Goal: Task Accomplishment & Management: Complete application form

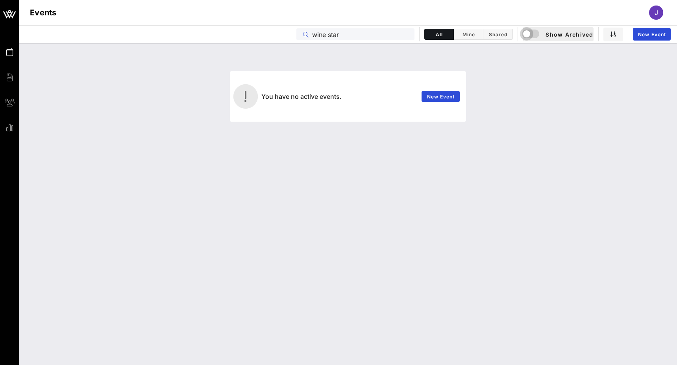
type input "wine star"
click at [530, 33] on div "button" at bounding box center [526, 33] width 11 height 11
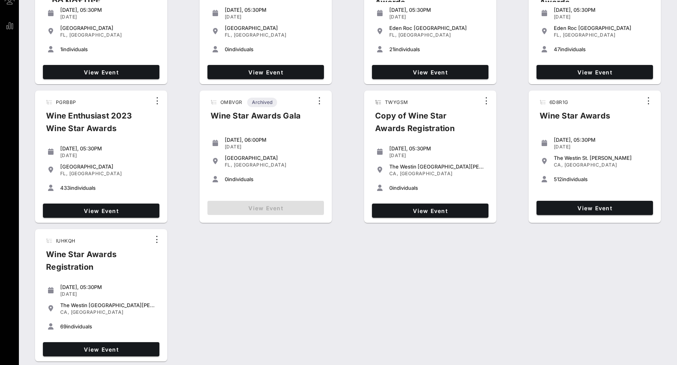
scroll to position [102, 0]
click at [122, 209] on span "View Event" at bounding box center [101, 210] width 110 height 7
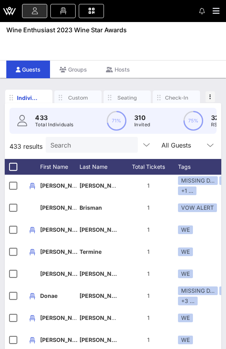
click at [30, 13] on link at bounding box center [34, 11] width 25 height 14
click at [63, 11] on icon at bounding box center [63, 11] width 9 height 1
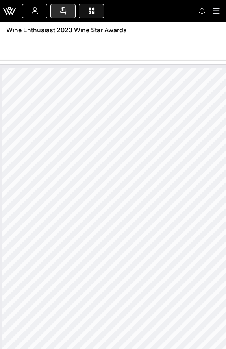
click at [96, 13] on link at bounding box center [91, 11] width 25 height 14
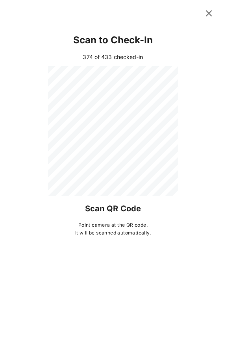
click at [208, 14] on icon at bounding box center [209, 13] width 11 height 9
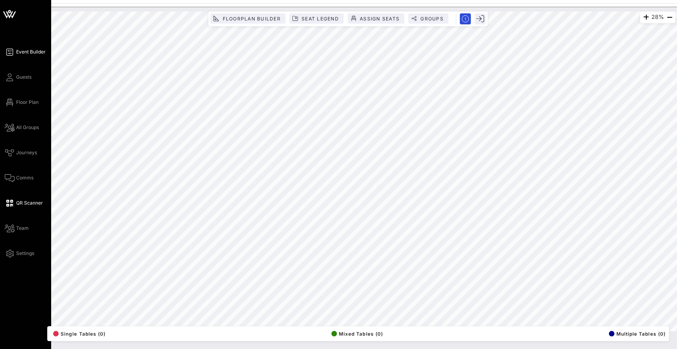
click at [10, 53] on icon at bounding box center [10, 52] width 10 height 1
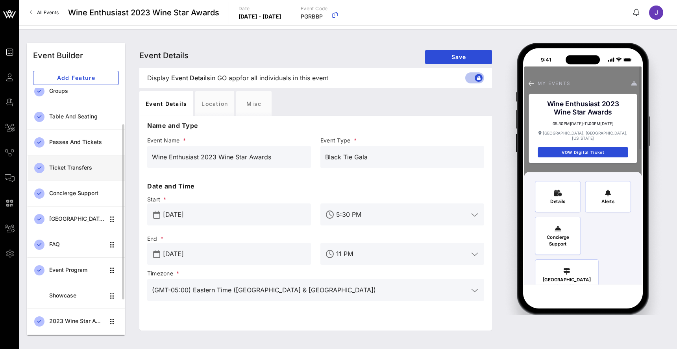
scroll to position [50, 0]
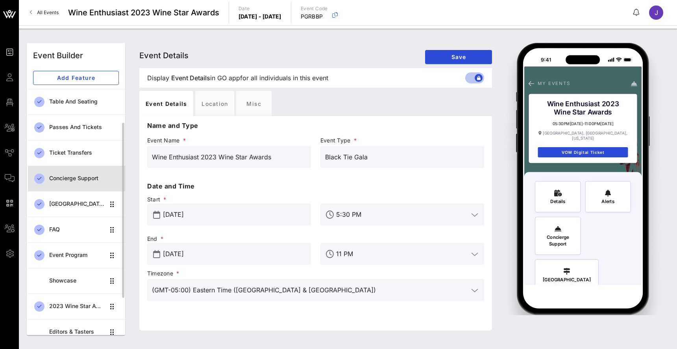
click at [73, 180] on div "Concierge Support" at bounding box center [84, 178] width 70 height 7
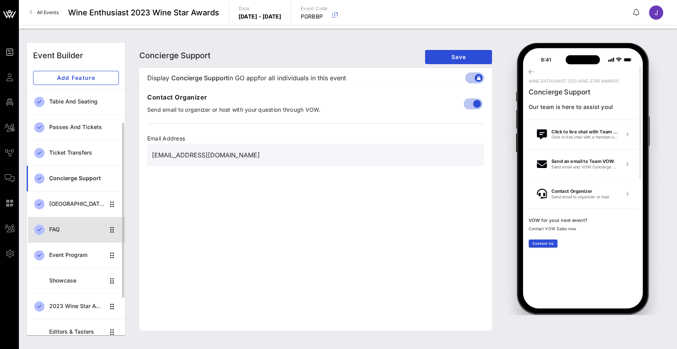
click at [66, 229] on div "FAQ" at bounding box center [77, 229] width 56 height 7
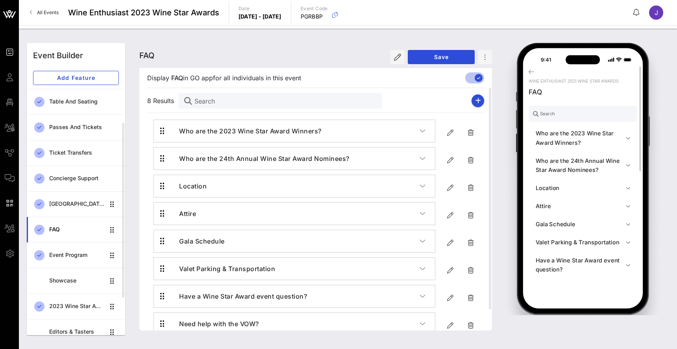
click at [564, 138] on h4 "Who are the 2023 Wine Star Award Winners?" at bounding box center [581, 138] width 90 height 18
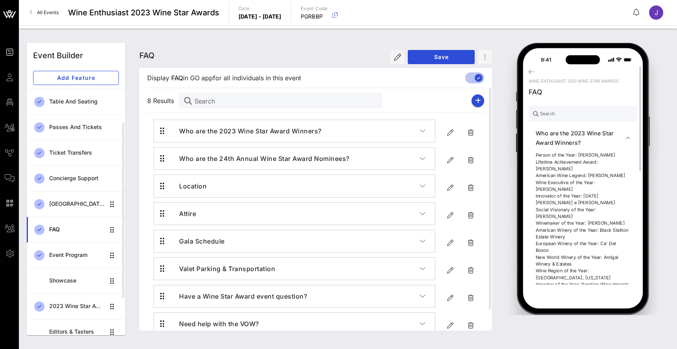
click at [564, 138] on h4 "Who are the 2023 Wine Star Award Winners?" at bounding box center [581, 138] width 90 height 18
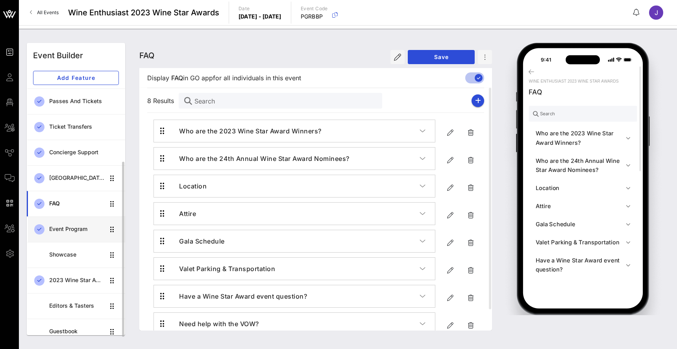
scroll to position [88, 0]
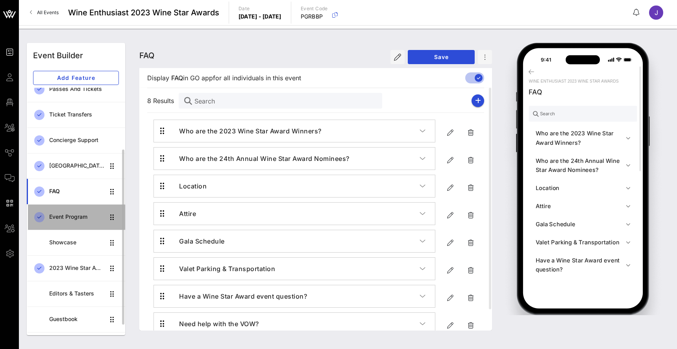
click at [74, 222] on div "Event Program" at bounding box center [77, 217] width 56 height 16
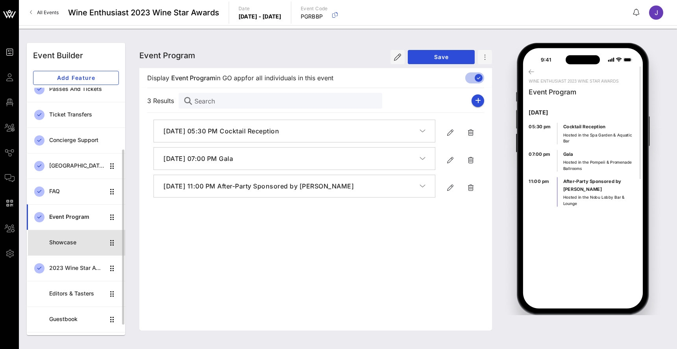
click at [68, 246] on div "Showcase" at bounding box center [77, 243] width 56 height 16
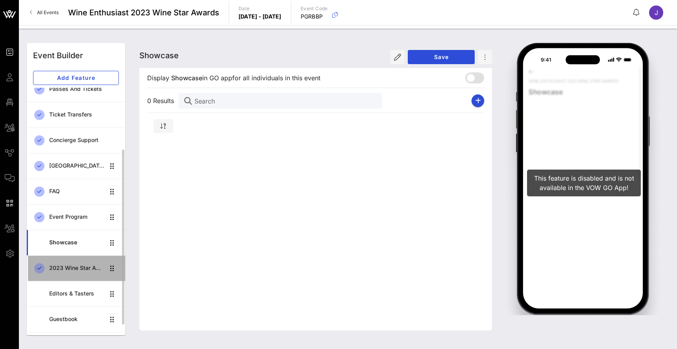
click at [68, 266] on div "2023 Wine Star Award Winners" at bounding box center [77, 268] width 56 height 7
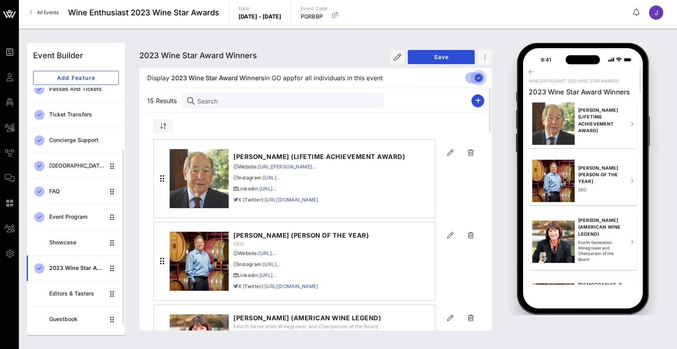
click at [477, 77] on div at bounding box center [478, 77] width 13 height 13
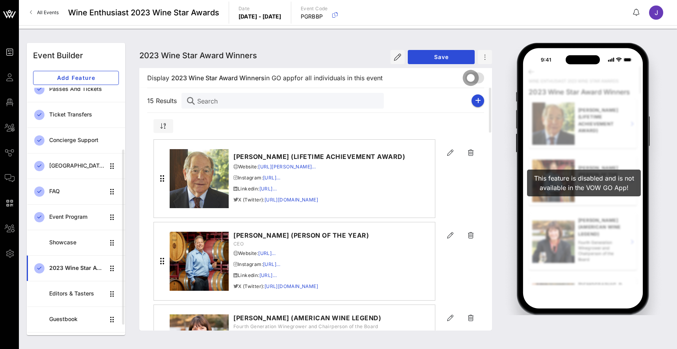
click at [477, 78] on div at bounding box center [470, 77] width 13 height 13
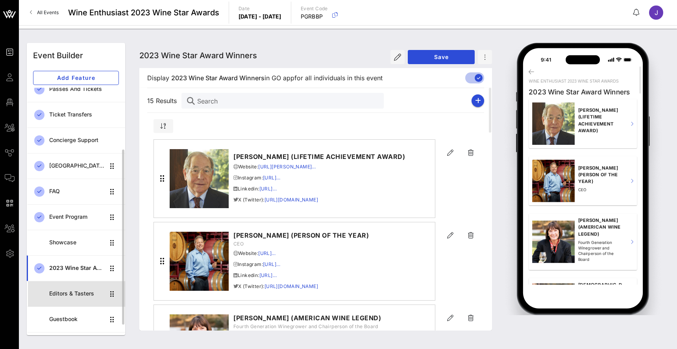
click at [66, 300] on div "Editors & Tasters" at bounding box center [77, 294] width 56 height 16
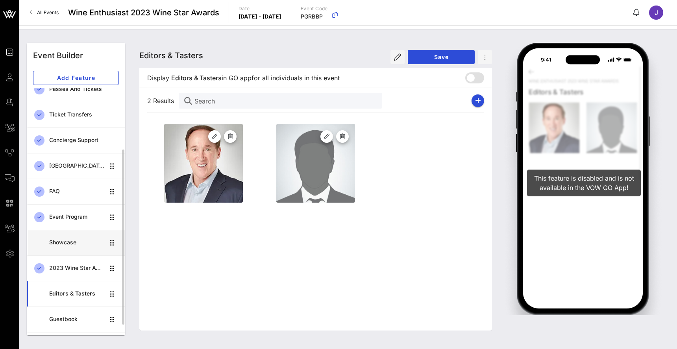
scroll to position [107, 0]
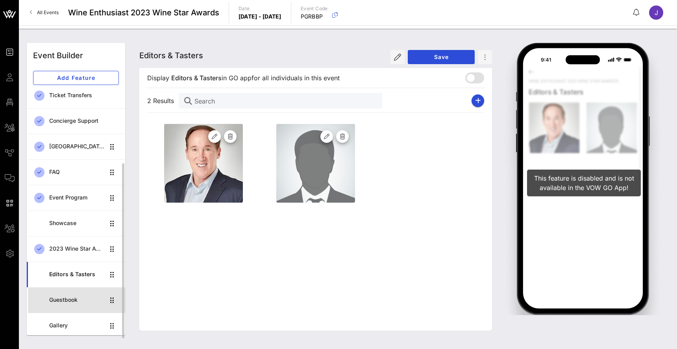
click at [70, 299] on div "Guestbook" at bounding box center [77, 300] width 56 height 7
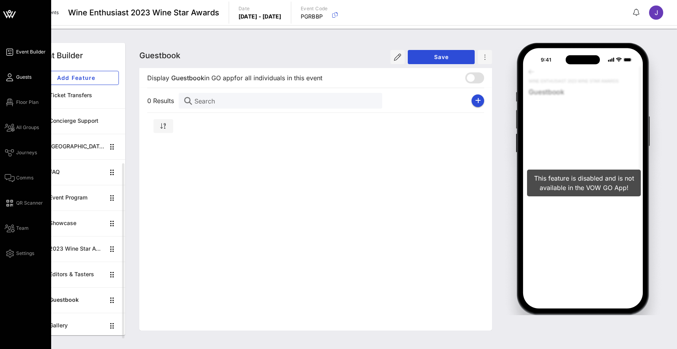
click at [7, 78] on icon at bounding box center [10, 77] width 10 height 1
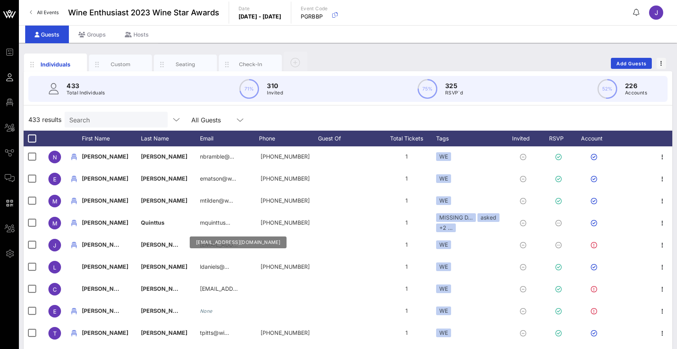
scroll to position [177, 0]
click at [130, 64] on div "Custom" at bounding box center [120, 64] width 35 height 7
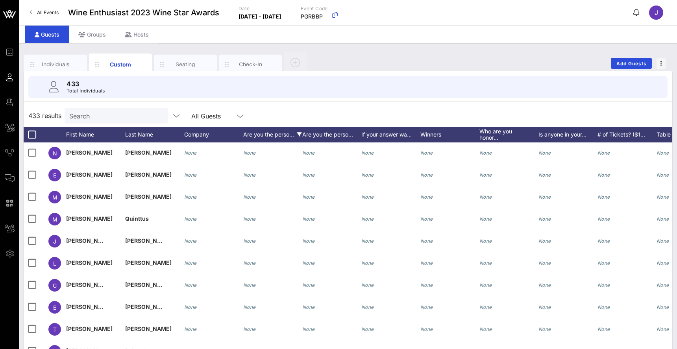
click at [267, 135] on div "Are you the perso…" at bounding box center [272, 135] width 59 height 16
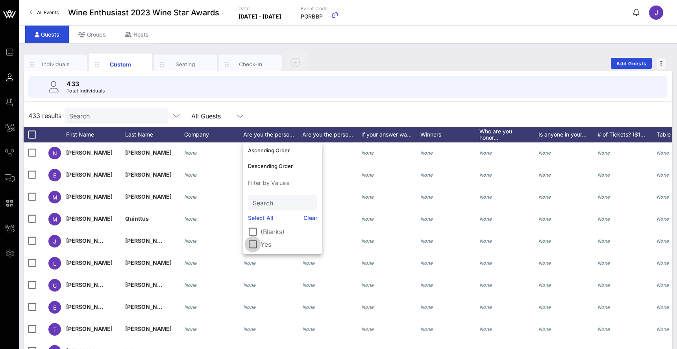
click at [259, 246] on div at bounding box center [252, 244] width 13 height 13
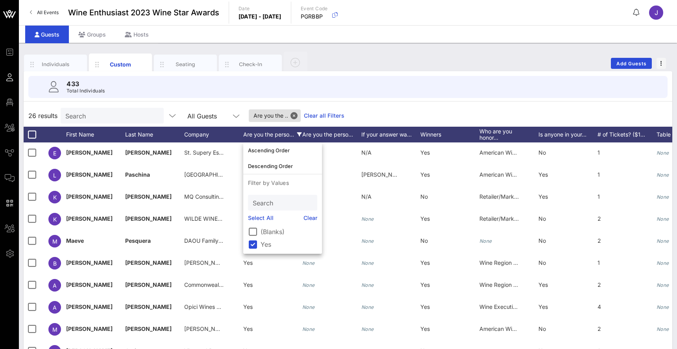
click at [261, 244] on label "Yes" at bounding box center [289, 245] width 57 height 8
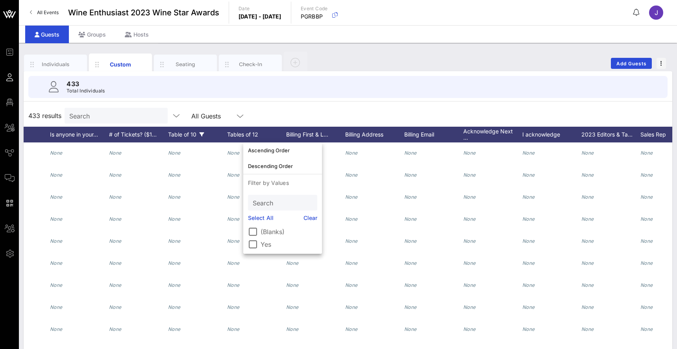
scroll to position [0, 534]
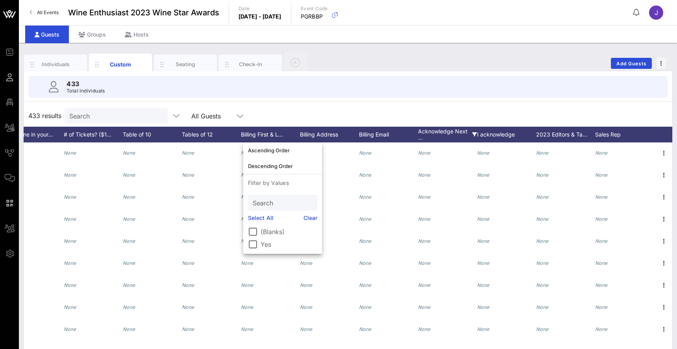
click at [447, 132] on div "Acknowledge Next …" at bounding box center [447, 135] width 59 height 16
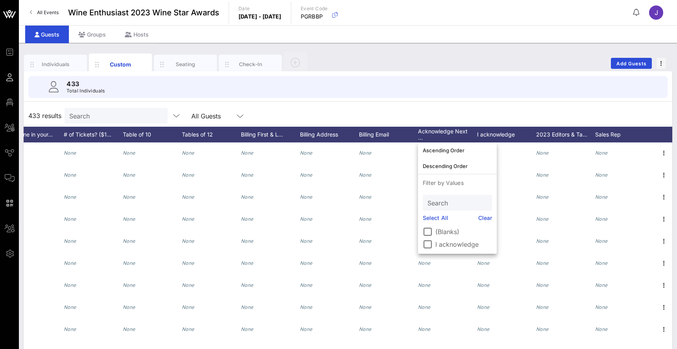
click at [440, 243] on label "I acknowledge" at bounding box center [463, 245] width 57 height 8
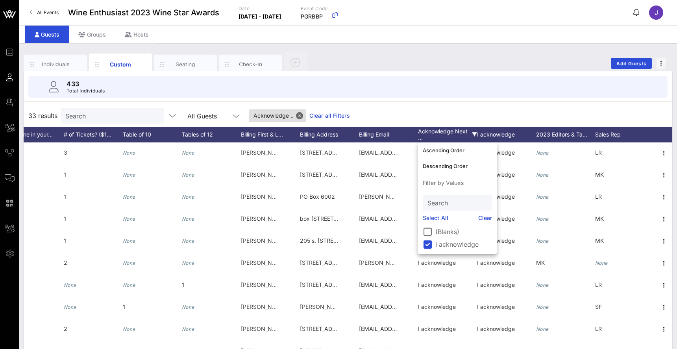
click at [402, 109] on div "33 results Search All Guests Acknowledge .. Clear all Filters" at bounding box center [348, 116] width 649 height 22
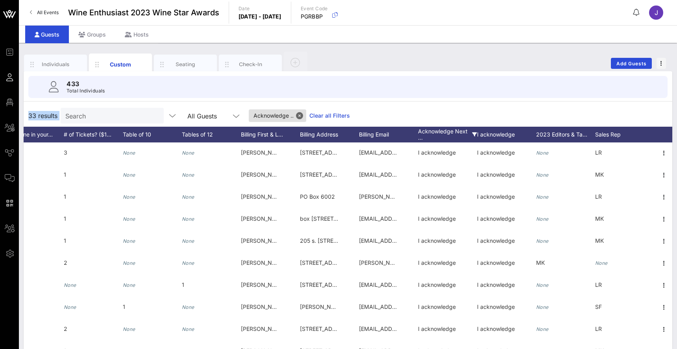
drag, startPoint x: 28, startPoint y: 117, endPoint x: 61, endPoint y: 117, distance: 33.1
click at [61, 117] on div "33 results Search All Guests Acknowledge .. Clear all Filters" at bounding box center [348, 116] width 649 height 22
click at [302, 115] on button "Close" at bounding box center [299, 115] width 7 height 7
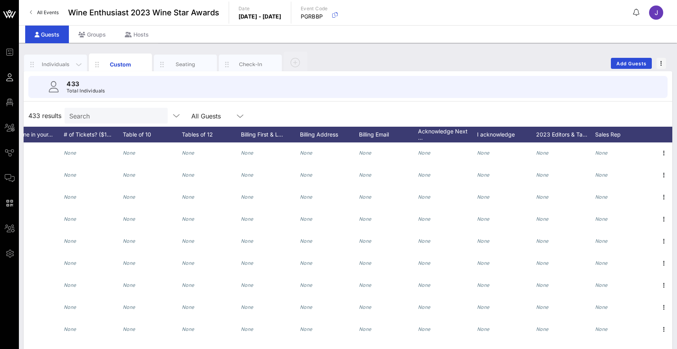
click at [52, 66] on div "Individuals" at bounding box center [55, 64] width 35 height 7
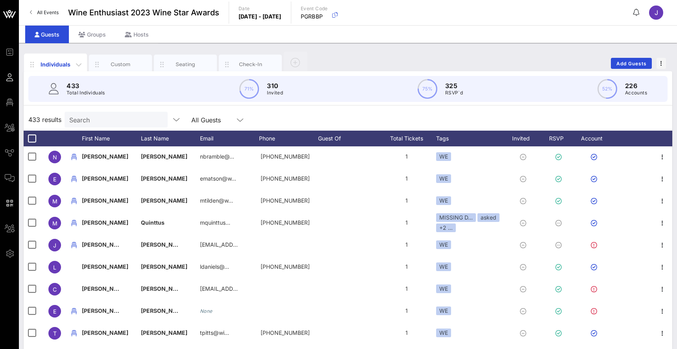
scroll to position [0, 0]
click at [97, 64] on icon "button" at bounding box center [96, 64] width 9 height 9
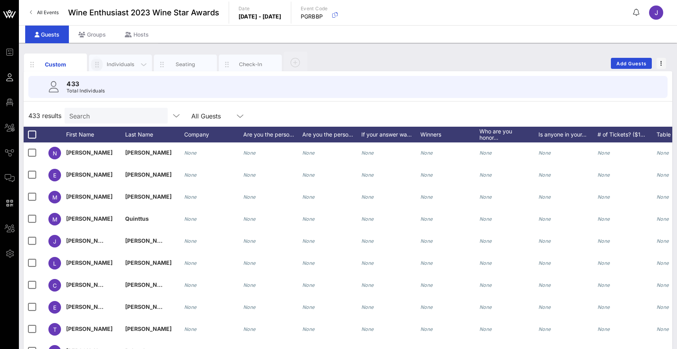
drag, startPoint x: 31, startPoint y: 64, endPoint x: 100, endPoint y: 67, distance: 68.2
click at [100, 67] on div "Custom Individuals Seating Check-In" at bounding box center [166, 64] width 285 height 24
click at [144, 65] on icon "button" at bounding box center [143, 64] width 9 height 9
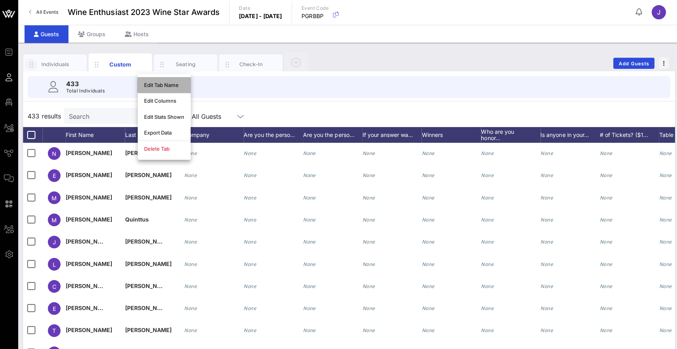
click at [163, 86] on div "Edit Tab Name" at bounding box center [164, 85] width 40 height 6
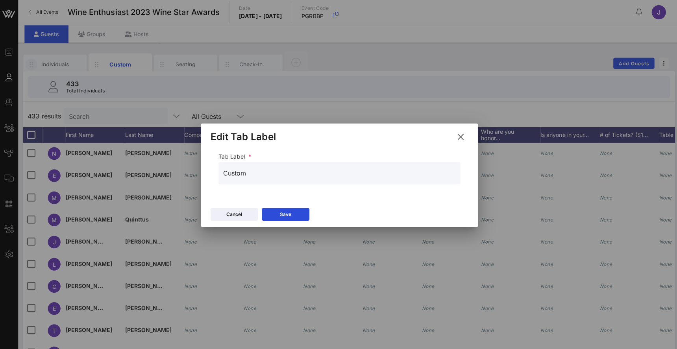
drag, startPoint x: 254, startPoint y: 172, endPoint x: 208, endPoint y: 169, distance: 46.2
click at [207, 169] on div "Tab Label * Custom" at bounding box center [339, 177] width 276 height 51
click at [266, 170] on input "Custom" at bounding box center [338, 173] width 231 height 13
type input "Custom Data"
click at [288, 213] on div "Save" at bounding box center [284, 214] width 11 height 8
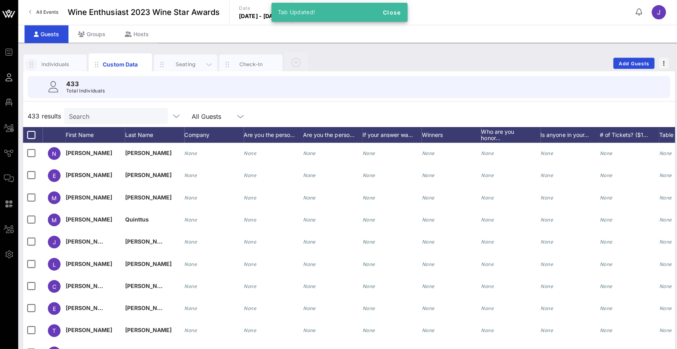
click at [185, 65] on div "Seating" at bounding box center [185, 64] width 35 height 7
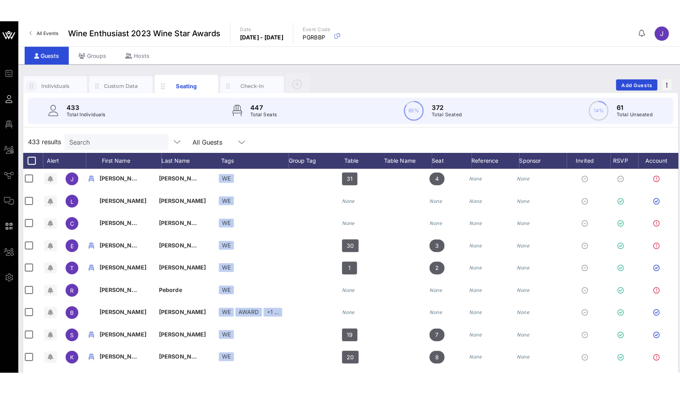
scroll to position [0, 2]
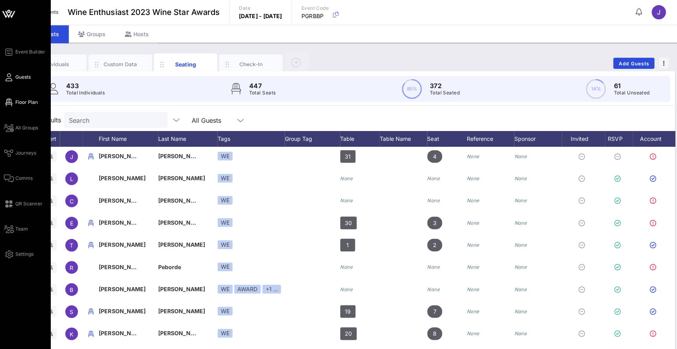
click at [9, 103] on icon at bounding box center [10, 102] width 10 height 1
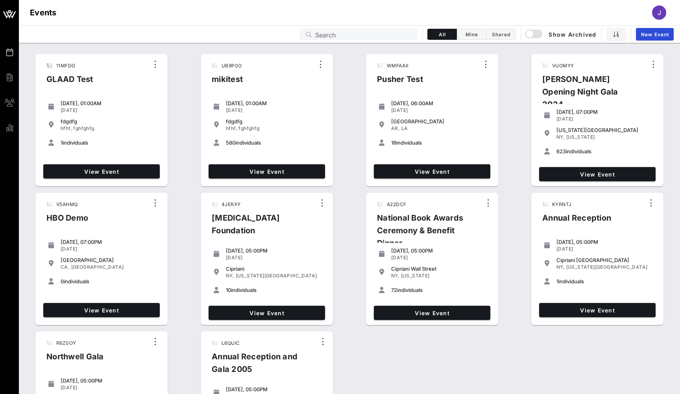
click at [375, 36] on input "Search" at bounding box center [364, 34] width 98 height 10
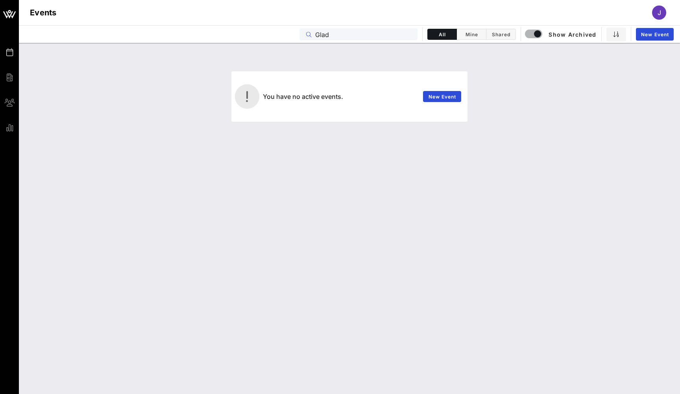
click at [326, 36] on input "Glad" at bounding box center [364, 34] width 98 height 10
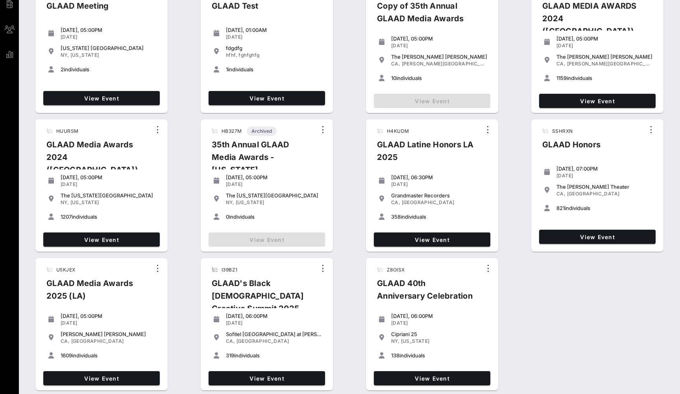
scroll to position [68, 0]
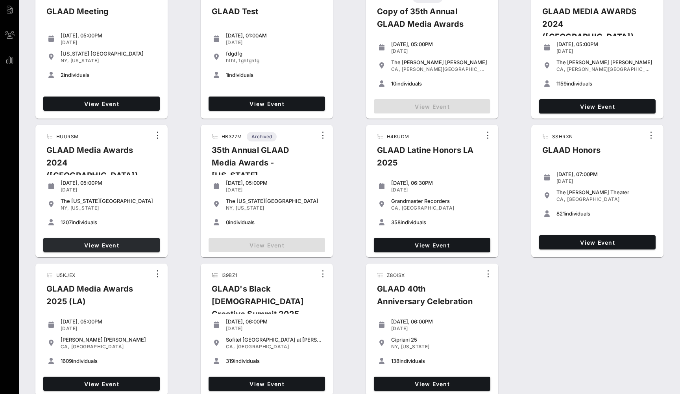
type input "Glaad"
click at [131, 246] on span "View Event" at bounding box center [101, 245] width 110 height 7
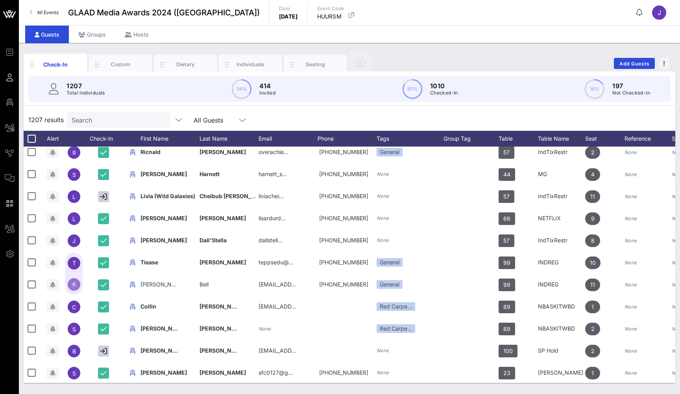
scroll to position [578, 0]
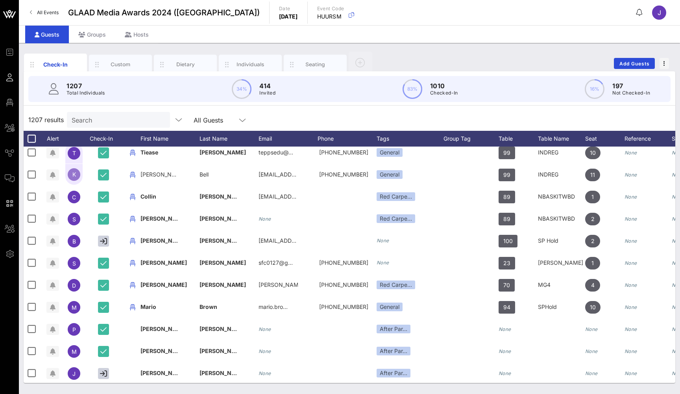
click at [46, 9] on span "All Events" at bounding box center [48, 12] width 22 height 6
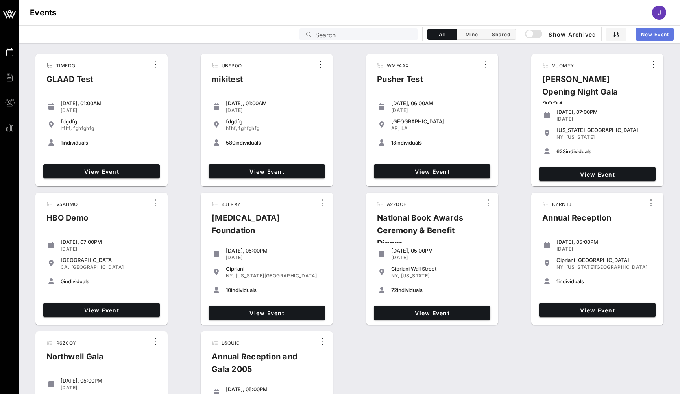
click at [656, 33] on span "New Event" at bounding box center [655, 34] width 28 height 6
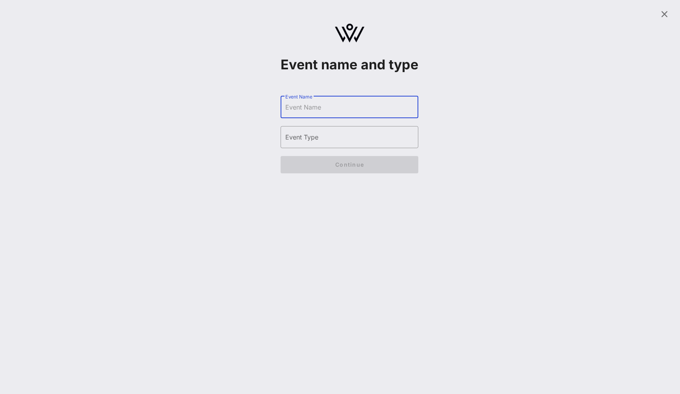
click at [354, 113] on input "Event Name" at bounding box center [349, 107] width 128 height 13
type input "Wine Gala"
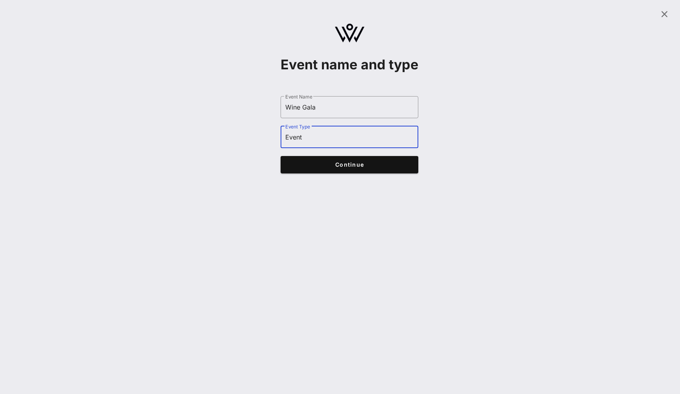
type input "Event"
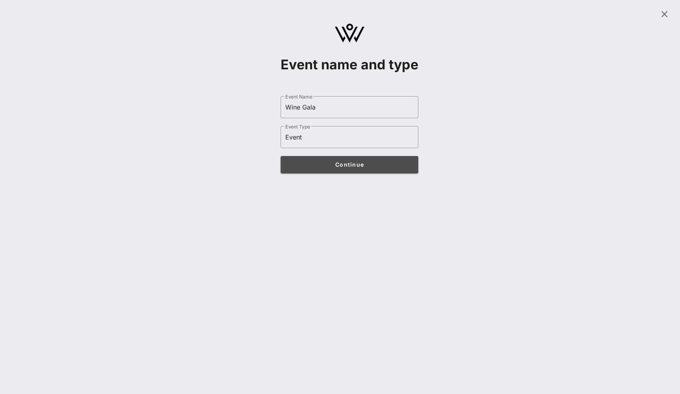
click at [396, 173] on button "Continue" at bounding box center [350, 164] width 138 height 17
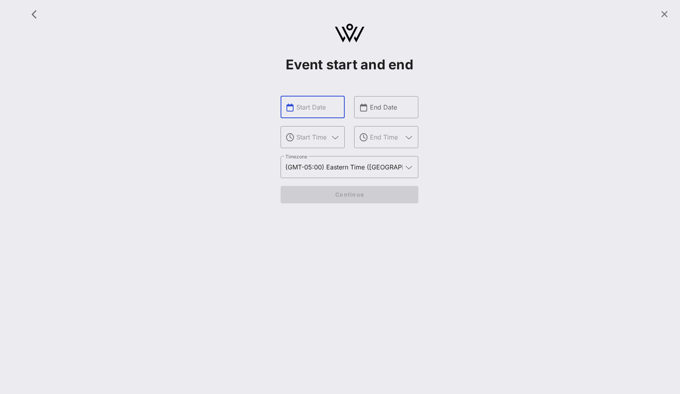
click at [315, 105] on input "text" at bounding box center [318, 107] width 44 height 13
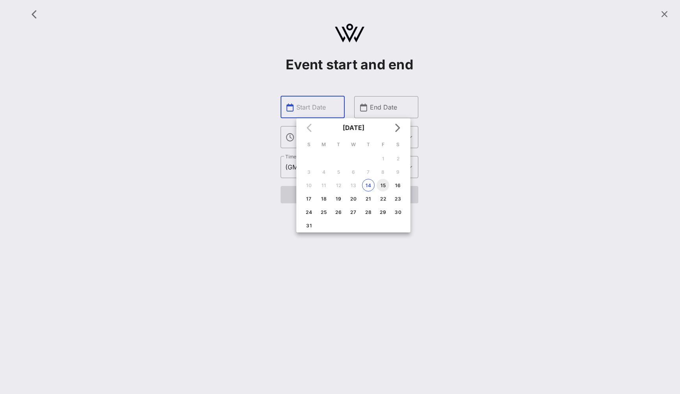
click at [381, 181] on button "15" at bounding box center [383, 185] width 13 height 13
type input "[DATE]"
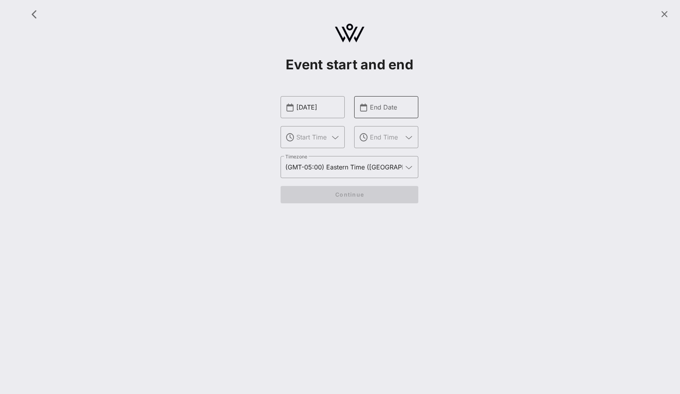
click at [381, 101] on input "End Date" at bounding box center [392, 107] width 44 height 13
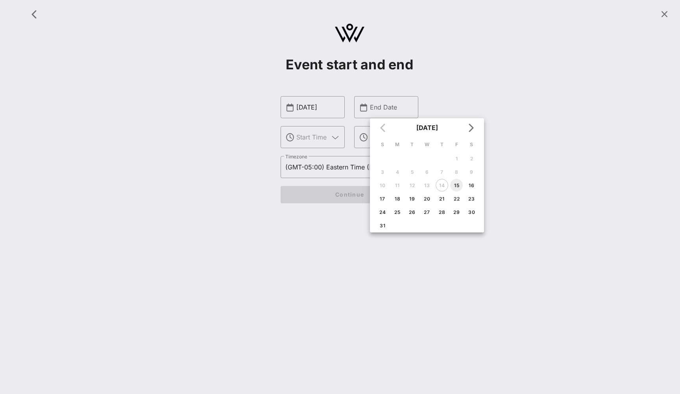
click at [460, 185] on div "15" at bounding box center [456, 185] width 13 height 6
type input "[DATE]"
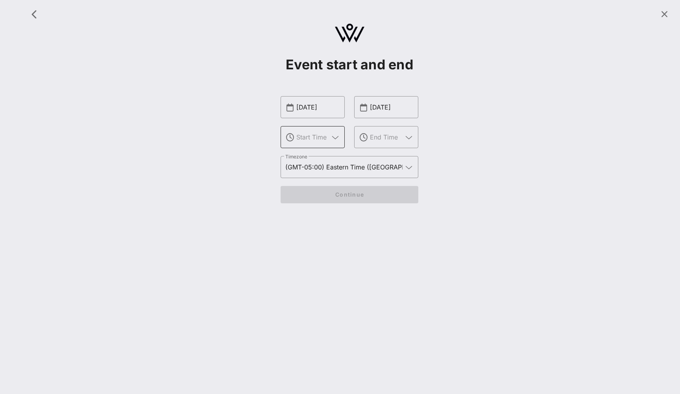
click at [319, 137] on input "text" at bounding box center [312, 137] width 33 height 13
click at [324, 177] on div "5 PM" at bounding box center [313, 179] width 52 height 7
type input "5 PM"
click at [374, 137] on input "text" at bounding box center [386, 137] width 33 height 13
click at [374, 182] on div "10 PM" at bounding box center [387, 179] width 52 height 7
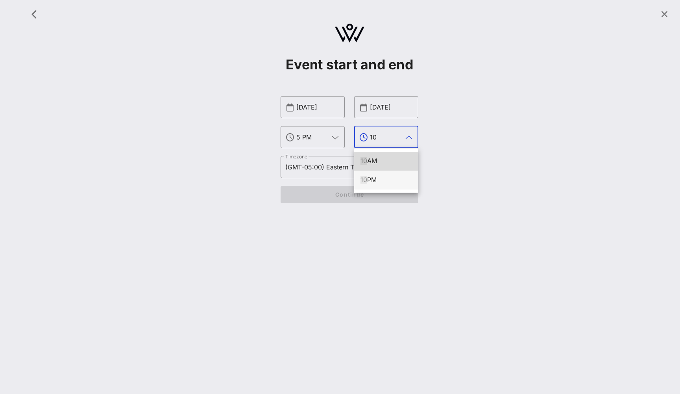
type input "10 PM"
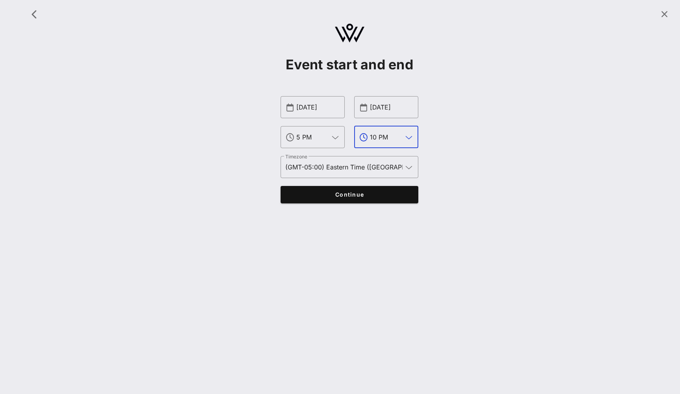
click at [372, 195] on span "Continue" at bounding box center [350, 194] width 122 height 7
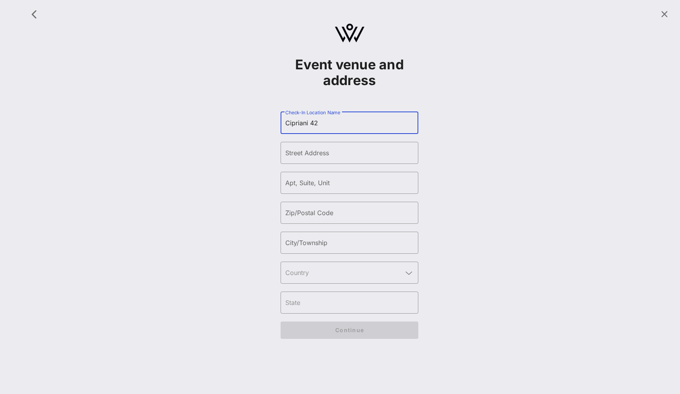
type input "Cipriani 42"
type input "2"
type input "110 East 42"
type input "10011"
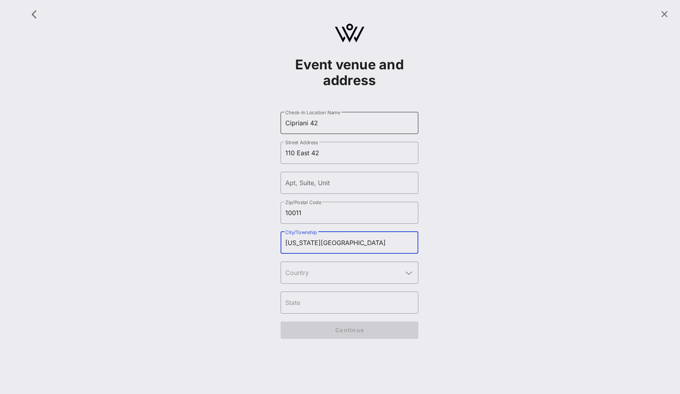
type input "[US_STATE][GEOGRAPHIC_DATA]"
click at [326, 270] on input "text" at bounding box center [343, 272] width 117 height 13
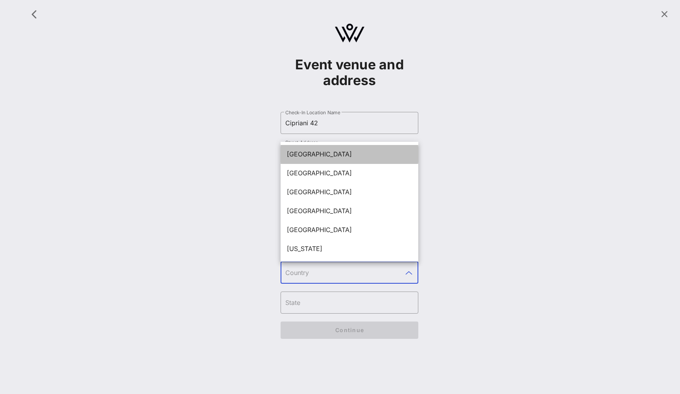
click at [331, 152] on div "[GEOGRAPHIC_DATA]" at bounding box center [349, 153] width 125 height 7
type input "[GEOGRAPHIC_DATA]"
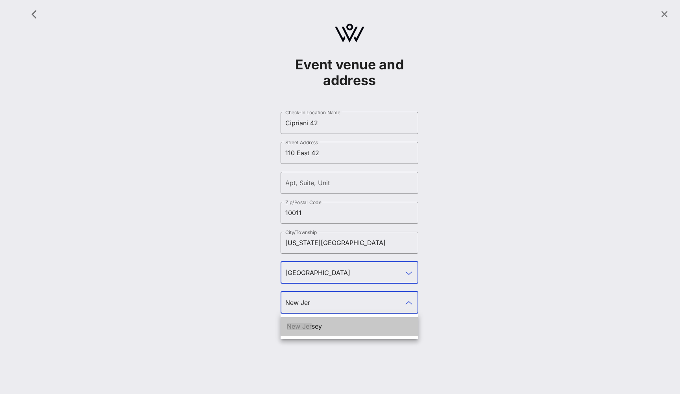
click at [343, 335] on div "New Jer sey" at bounding box center [350, 326] width 138 height 19
type input "New Jersey"
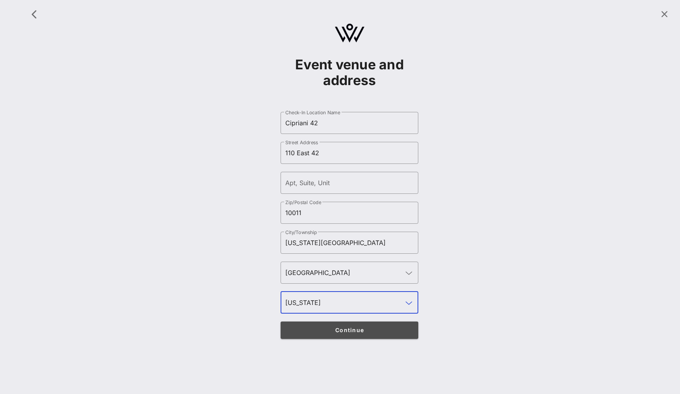
click at [342, 324] on button "Continue" at bounding box center [350, 329] width 138 height 17
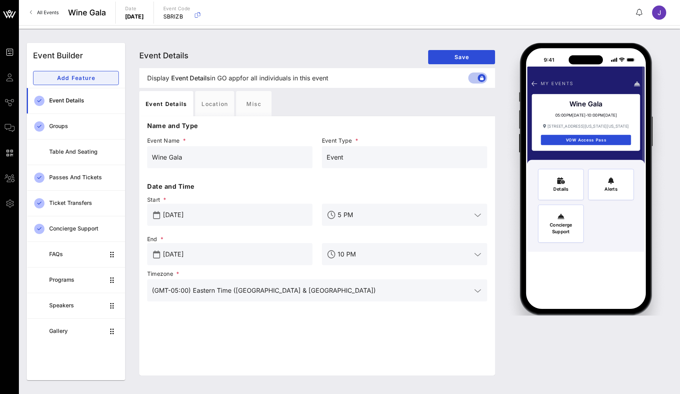
click at [100, 79] on span "Add Feature" at bounding box center [76, 77] width 72 height 7
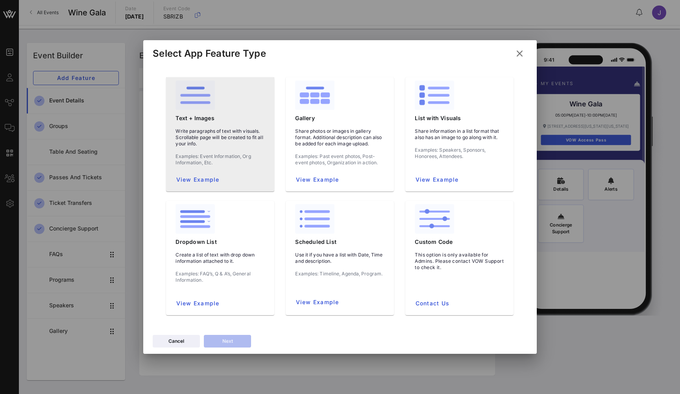
click at [207, 104] on img at bounding box center [195, 95] width 39 height 30
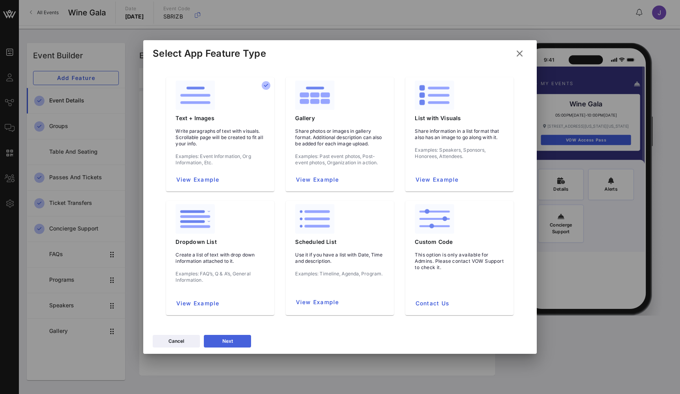
click at [235, 337] on button "Next" at bounding box center [227, 341] width 47 height 13
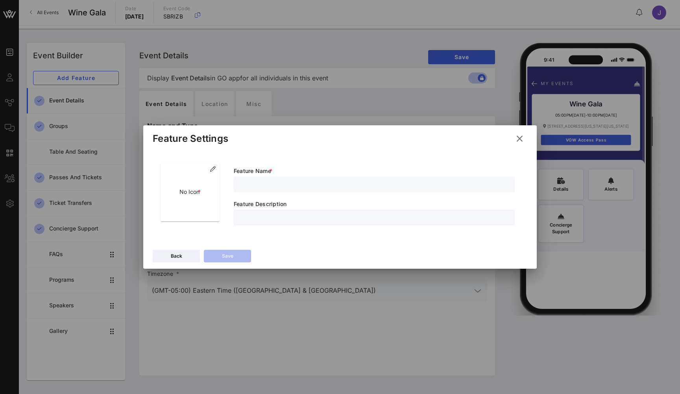
click at [278, 186] on input "text" at bounding box center [375, 184] width 272 height 10
type input "Foundation"
type input "sldfkdslkjfds;f"
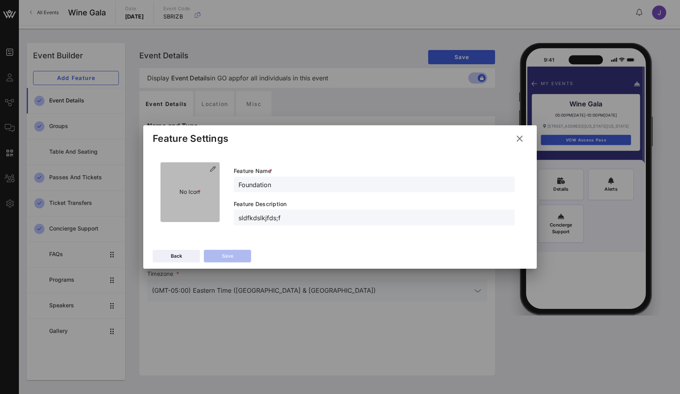
click at [201, 169] on div "No Icon *" at bounding box center [190, 191] width 59 height 59
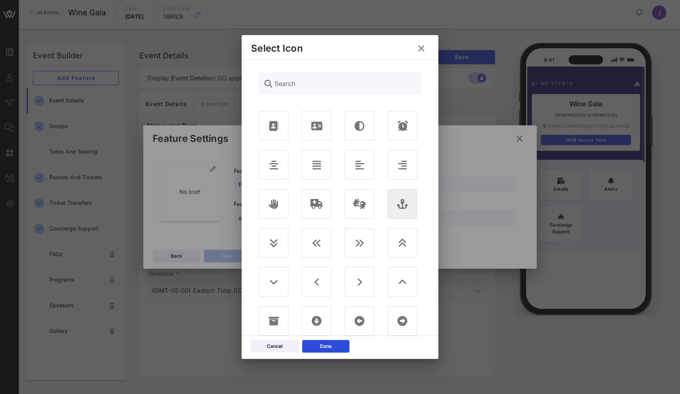
click at [399, 209] on div at bounding box center [403, 204] width 30 height 30
click at [335, 343] on button "Done" at bounding box center [325, 346] width 47 height 13
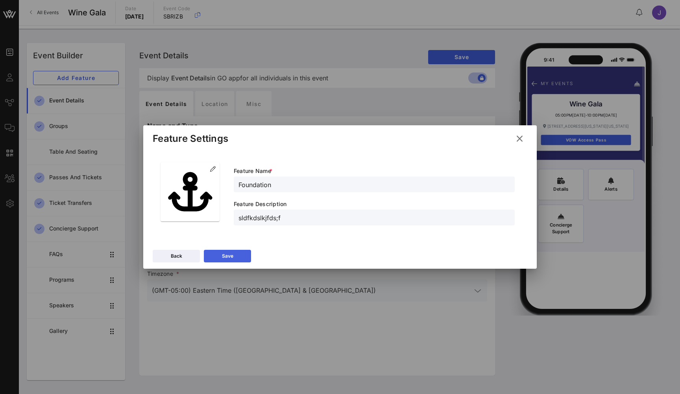
click at [230, 255] on icon at bounding box center [228, 255] width 6 height 5
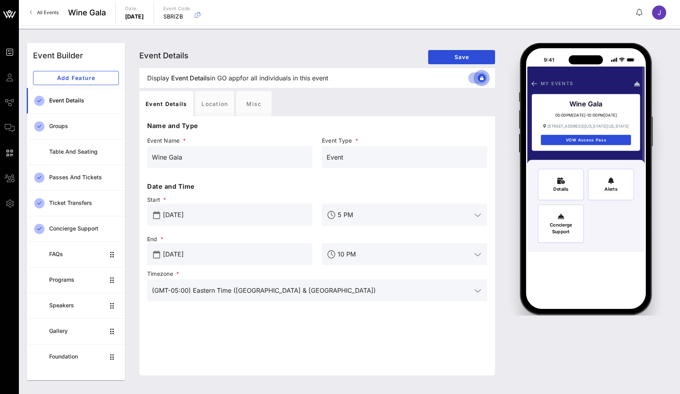
click at [483, 78] on div at bounding box center [481, 77] width 13 height 13
click at [79, 277] on div "Programs" at bounding box center [77, 279] width 56 height 7
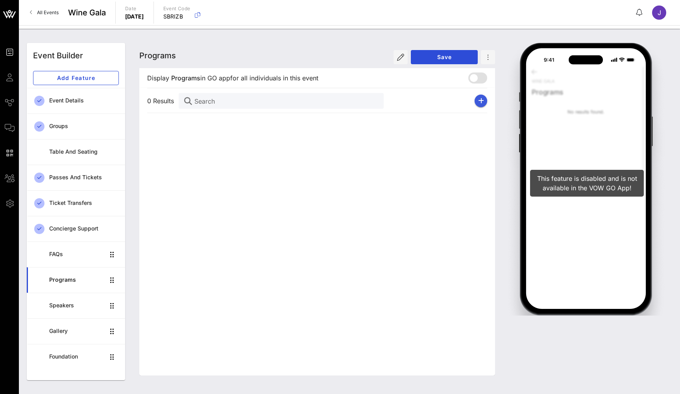
click at [483, 103] on icon "button" at bounding box center [481, 101] width 6 height 6
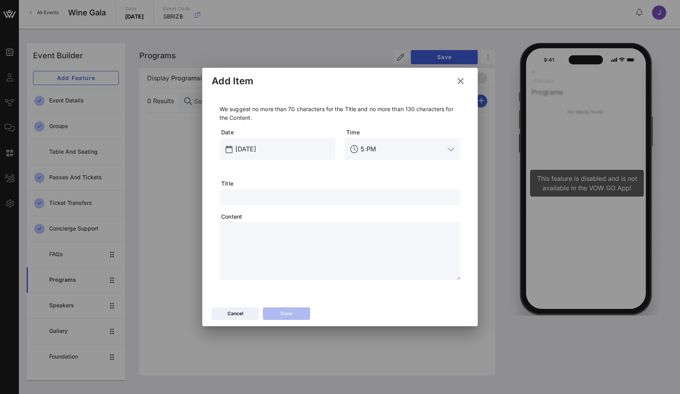
click at [282, 197] on input "text" at bounding box center [339, 197] width 231 height 10
type input "Welcome Remarks"
type textarea "*****"
click at [288, 307] on div "Cancel Done" at bounding box center [340, 314] width 276 height 23
click at [289, 316] on div "Done" at bounding box center [287, 313] width 12 height 8
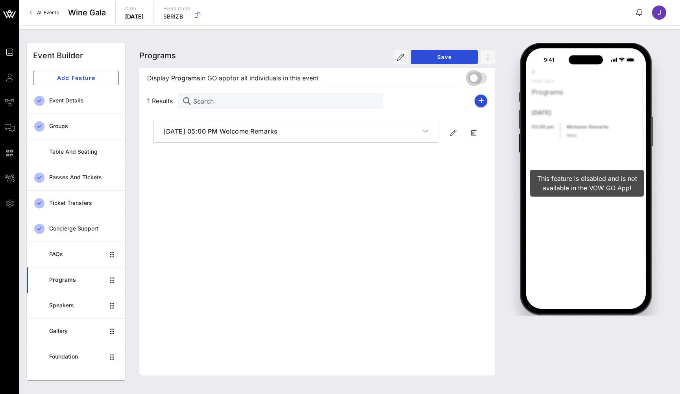
click at [478, 78] on div at bounding box center [473, 77] width 13 height 13
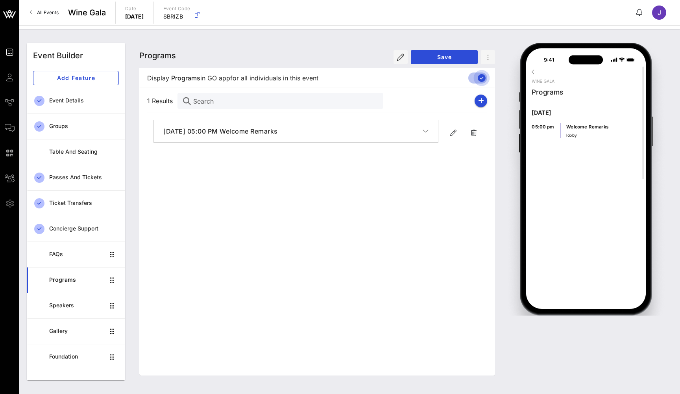
click at [483, 76] on div at bounding box center [481, 77] width 13 height 13
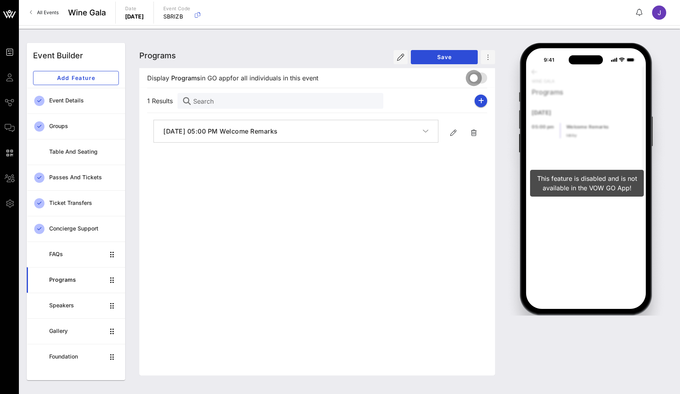
click at [479, 78] on div at bounding box center [473, 77] width 13 height 13
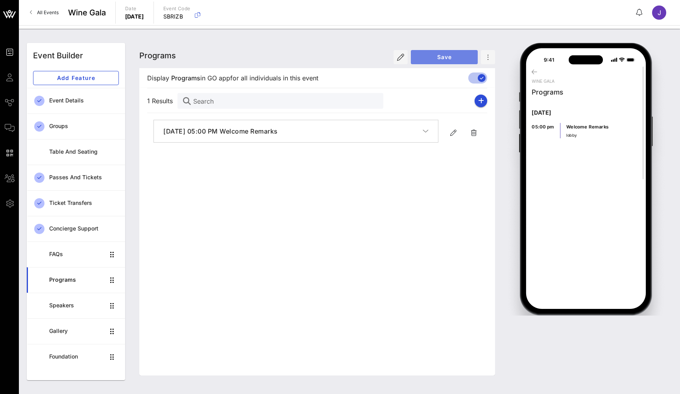
click at [458, 56] on span "Save" at bounding box center [444, 57] width 54 height 7
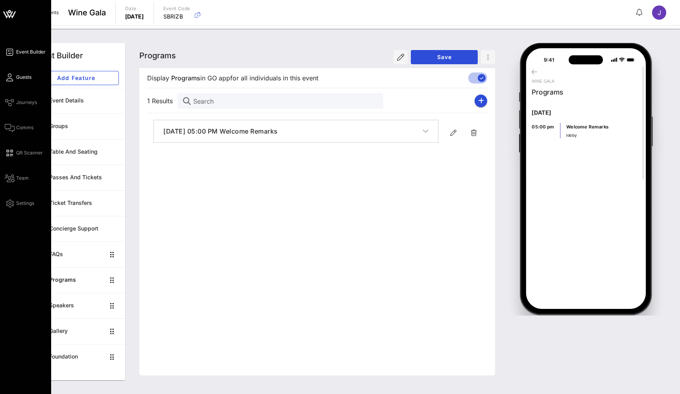
click at [11, 78] on icon at bounding box center [10, 77] width 10 height 1
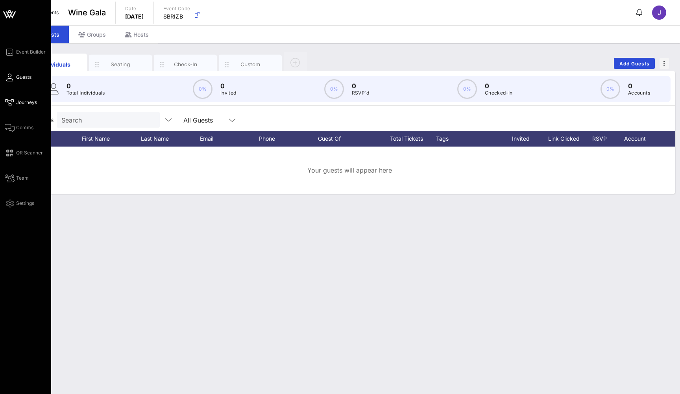
click at [14, 100] on link "Journeys" at bounding box center [21, 102] width 32 height 9
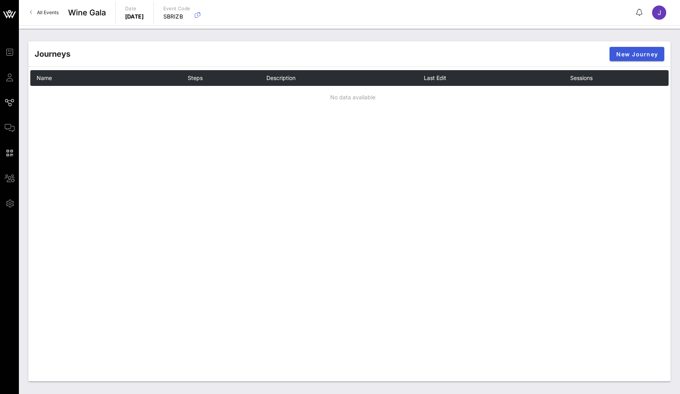
click at [633, 55] on span "New Journey" at bounding box center [637, 54] width 42 height 7
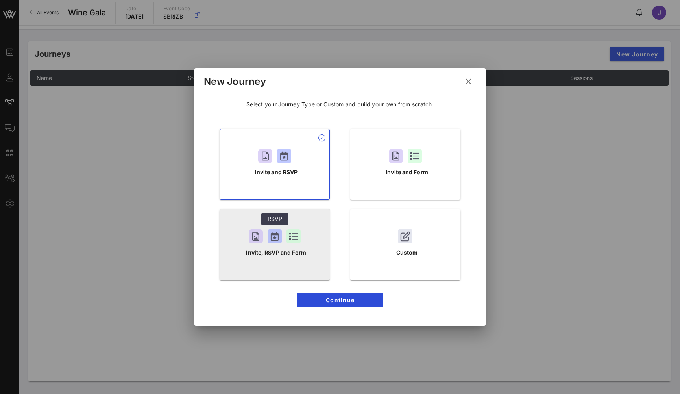
click at [277, 238] on div at bounding box center [275, 236] width 14 height 14
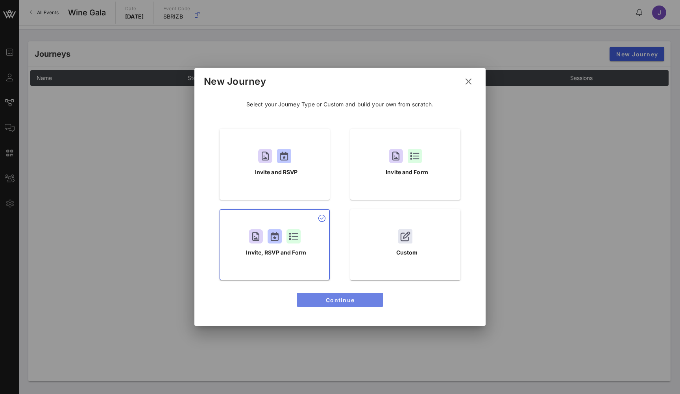
click at [361, 295] on button "Continue" at bounding box center [340, 299] width 87 height 14
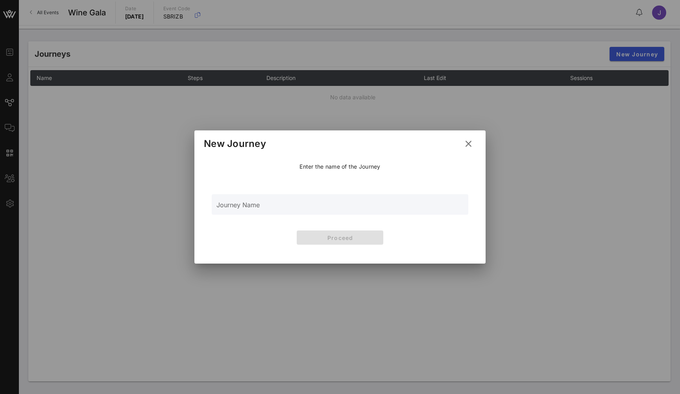
click at [298, 212] on input "Journey Name" at bounding box center [339, 209] width 247 height 12
type input "Main Invite"
click at [346, 236] on span "Proceed" at bounding box center [340, 237] width 74 height 7
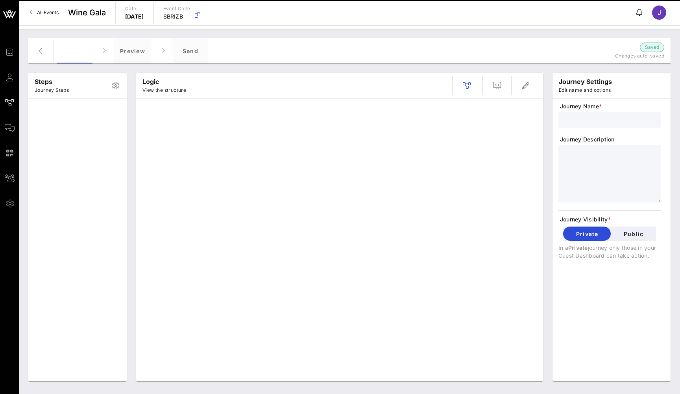
type input "Main Invite"
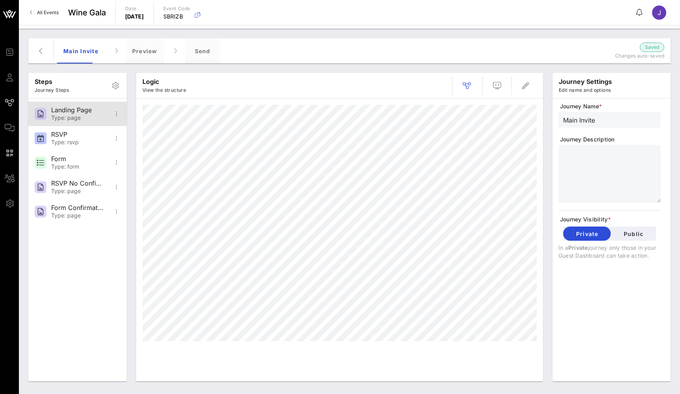
click at [76, 115] on div "Type: page" at bounding box center [77, 118] width 52 height 7
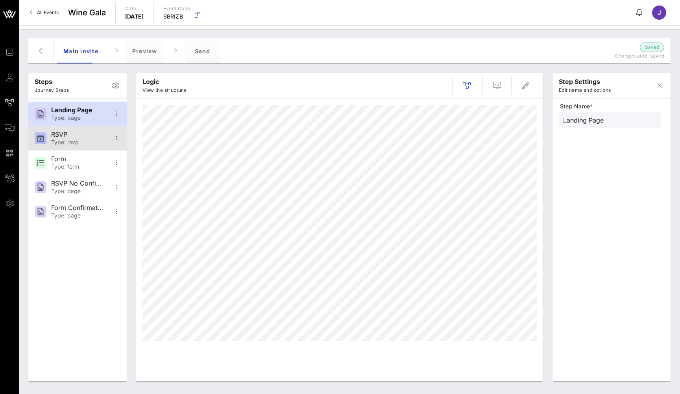
click at [72, 134] on div "RSVP" at bounding box center [77, 134] width 52 height 7
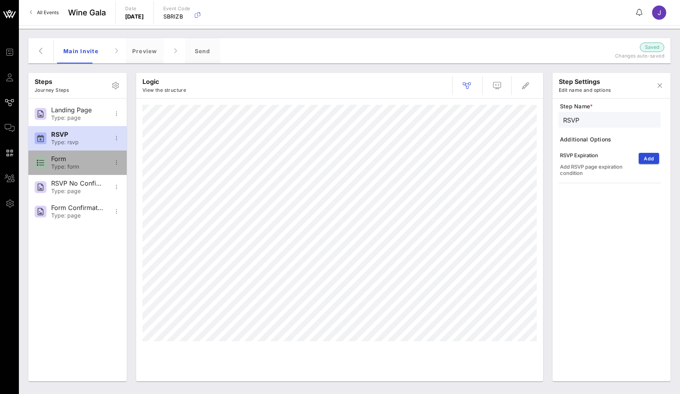
click at [73, 157] on div "Form" at bounding box center [77, 158] width 52 height 7
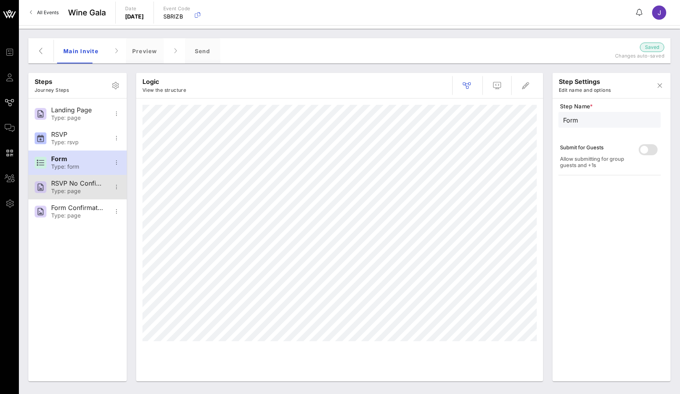
click at [77, 186] on div "RSVP No Confirmation" at bounding box center [77, 182] width 52 height 7
type input "RSVP No Confirmation"
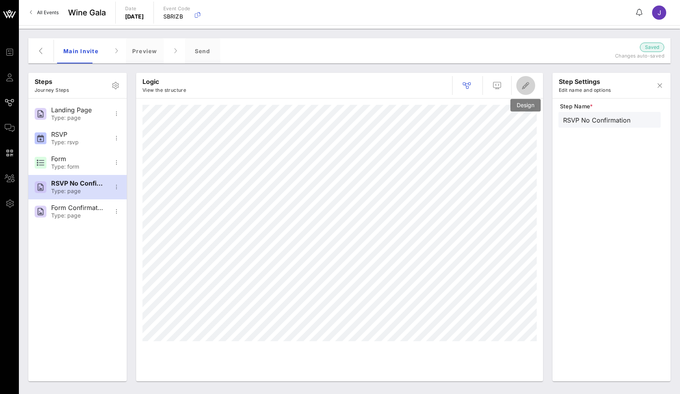
click at [523, 81] on icon "button" at bounding box center [525, 85] width 9 height 9
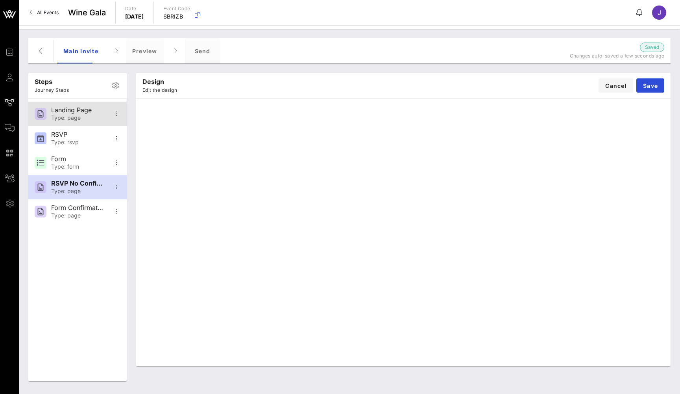
click at [86, 115] on div "Type: page" at bounding box center [77, 118] width 52 height 7
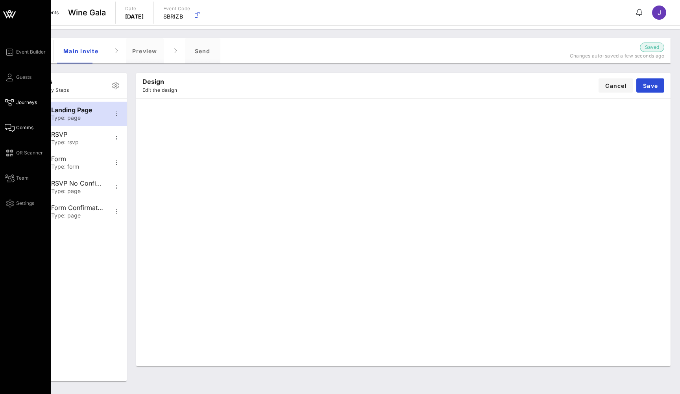
click at [12, 128] on icon at bounding box center [10, 127] width 10 height 1
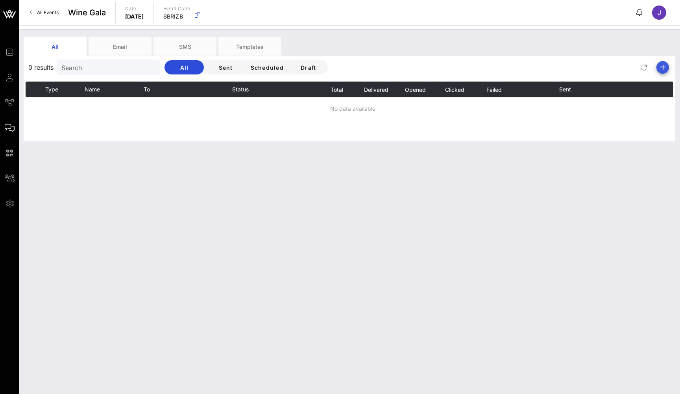
click at [665, 67] on icon "button" at bounding box center [662, 67] width 9 height 9
click at [662, 79] on div "Email" at bounding box center [660, 82] width 16 height 7
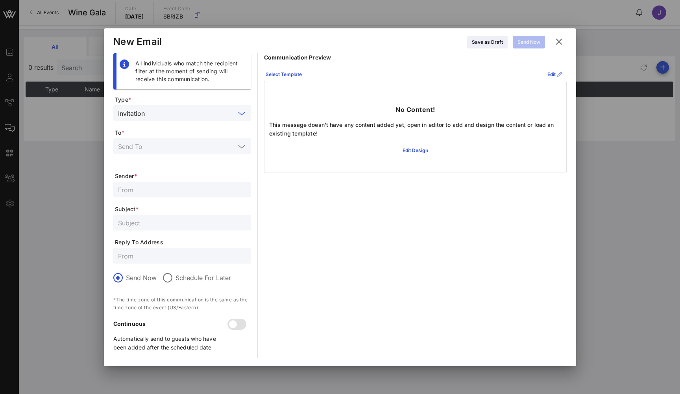
click at [186, 112] on input "text" at bounding box center [191, 113] width 87 height 10
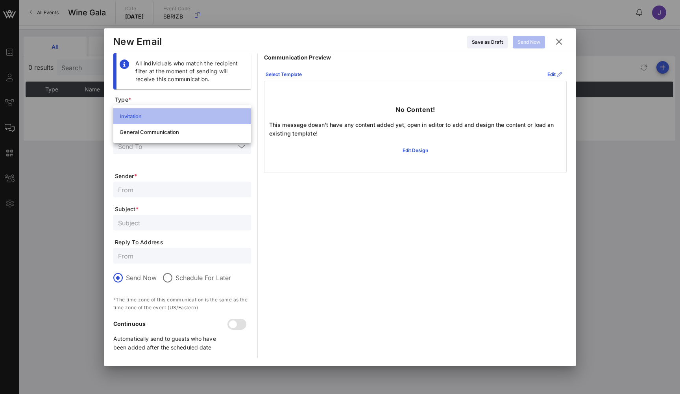
click at [186, 112] on div "Invitation" at bounding box center [182, 116] width 125 height 13
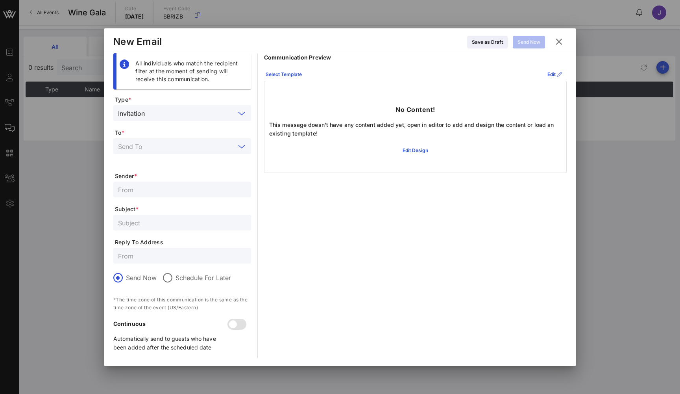
click at [172, 143] on input "text" at bounding box center [176, 146] width 117 height 10
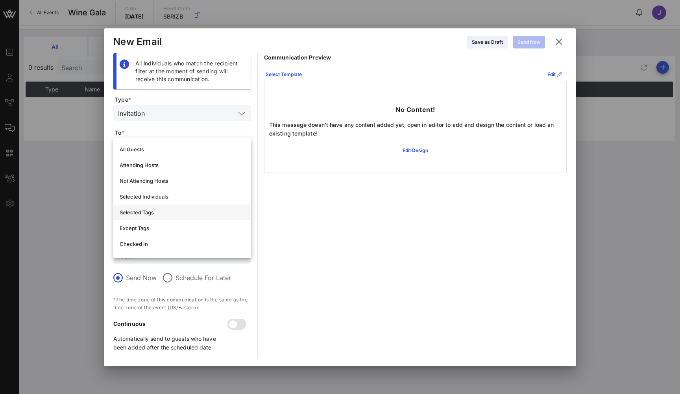
click at [150, 208] on div "Selected Tags" at bounding box center [182, 212] width 125 height 13
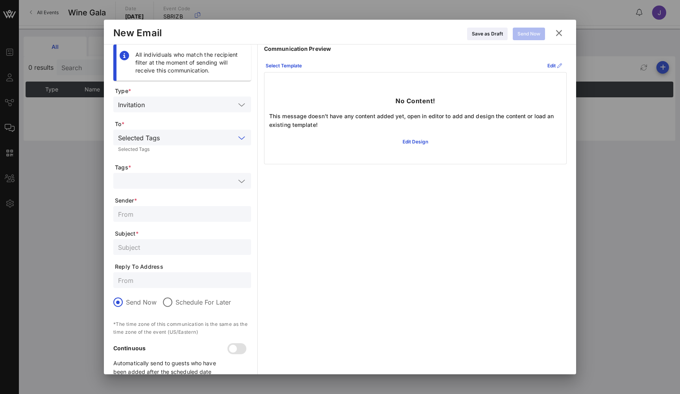
click at [156, 214] on input "text" at bounding box center [182, 214] width 128 height 10
type input "Ebony@wine.com"
type input "Get us your bio and logo"
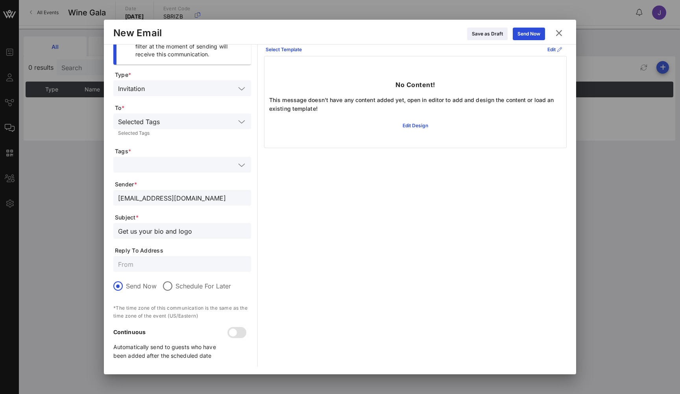
click at [561, 35] on icon at bounding box center [558, 33] width 11 height 10
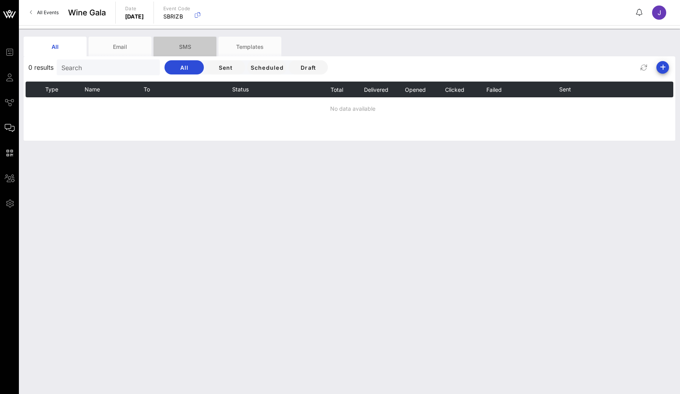
click at [192, 47] on div "SMS" at bounding box center [185, 47] width 63 height 20
click at [664, 67] on icon "button" at bounding box center [662, 67] width 9 height 9
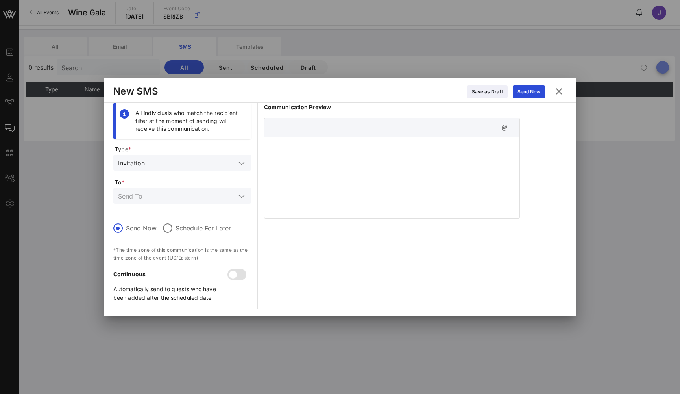
scroll to position [0, 0]
click at [564, 91] on icon at bounding box center [559, 91] width 11 height 9
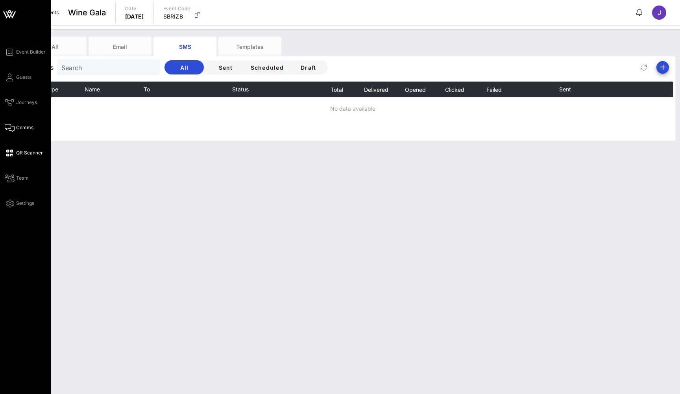
click at [18, 152] on span "QR Scanner" at bounding box center [29, 152] width 27 height 7
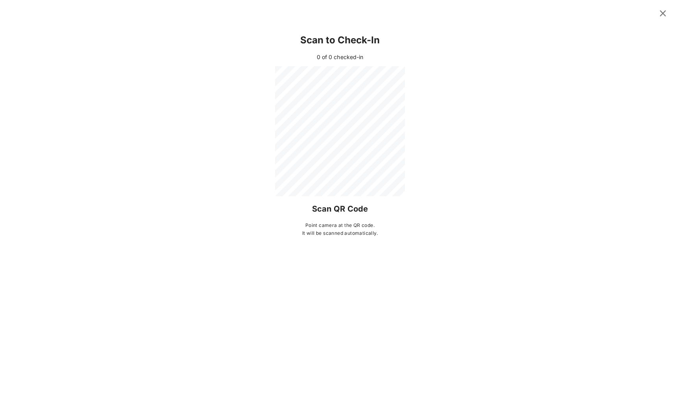
click at [661, 16] on icon at bounding box center [663, 13] width 11 height 9
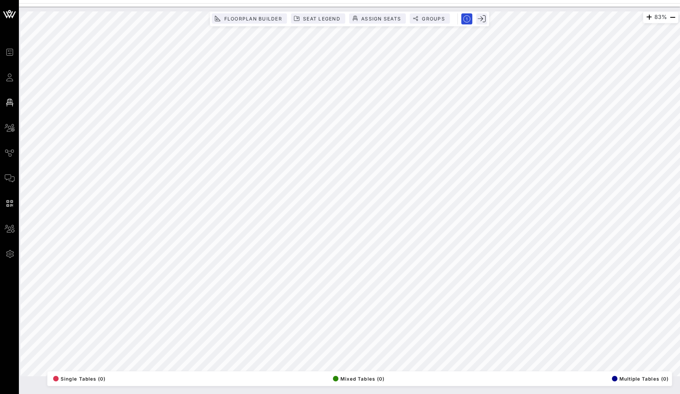
click at [442, 21] on span "Groups" at bounding box center [434, 19] width 24 height 6
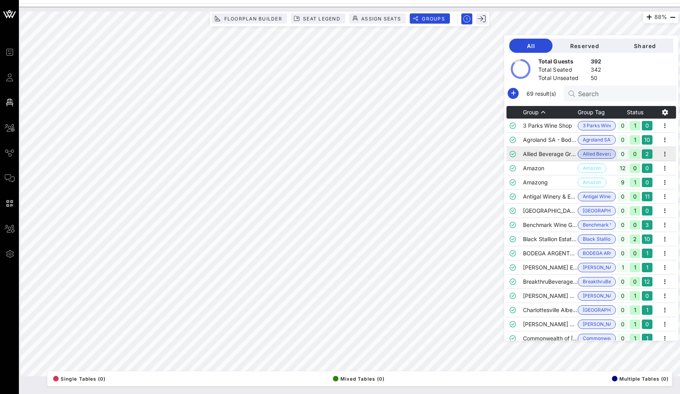
click at [537, 221] on td "Benchmark Wine Group" at bounding box center [550, 225] width 55 height 14
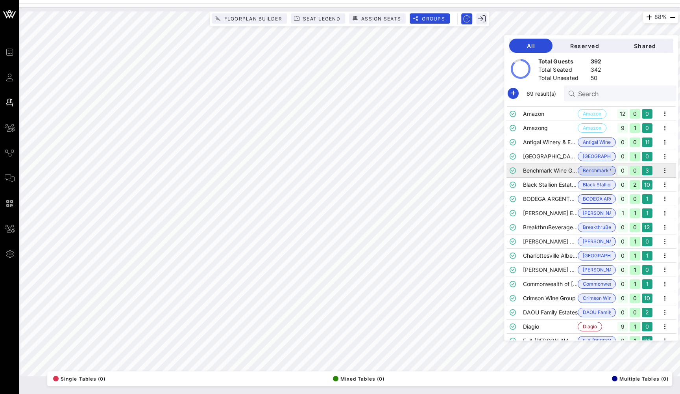
scroll to position [53, 0]
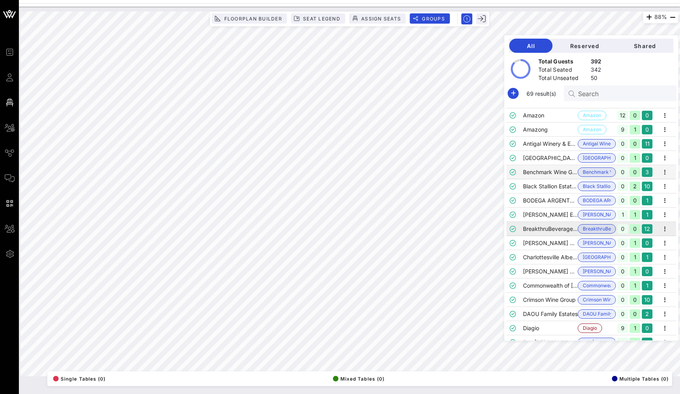
click at [556, 229] on td "BreakthruBeverage Group" at bounding box center [550, 229] width 55 height 14
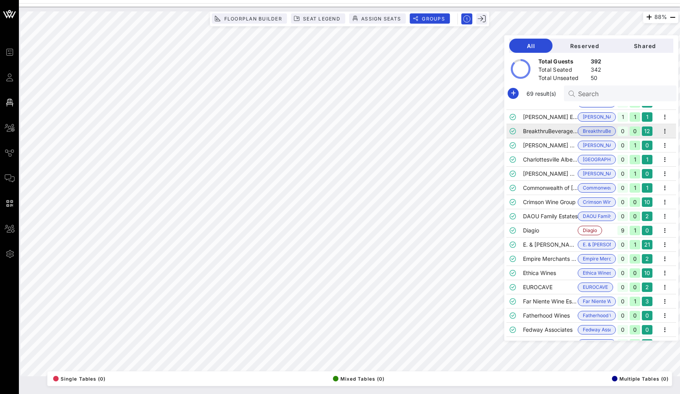
scroll to position [149, 0]
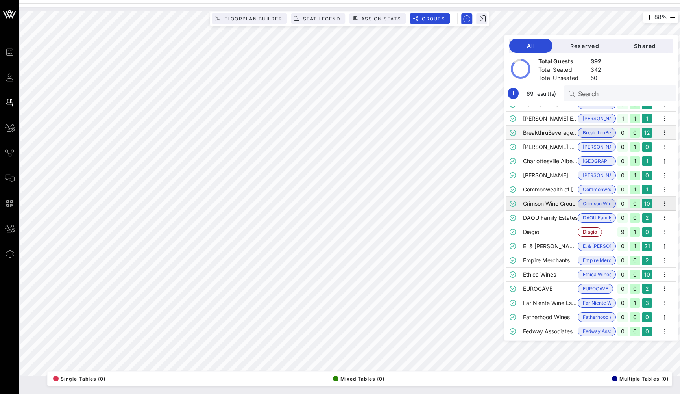
click at [552, 204] on td "Crimson Wine Group" at bounding box center [550, 203] width 55 height 14
click at [526, 130] on td "BreakthruBeverage Group" at bounding box center [550, 133] width 55 height 14
click at [533, 152] on td "[PERSON_NAME] Selections, Inc." at bounding box center [550, 147] width 55 height 14
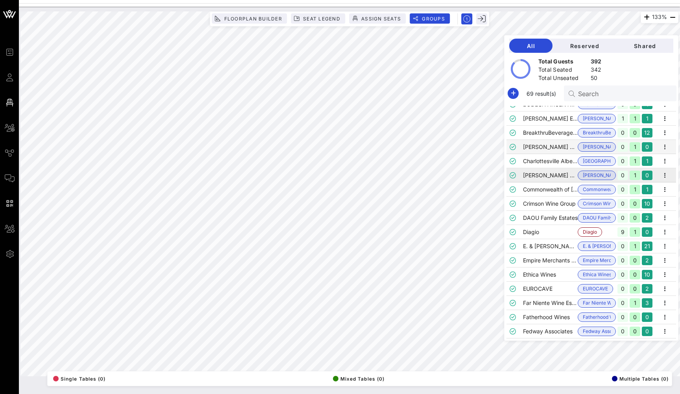
click at [535, 179] on td "[PERSON_NAME] & Partners" at bounding box center [550, 175] width 55 height 14
click at [541, 204] on td "Crimson Wine Group" at bounding box center [550, 203] width 55 height 14
click at [546, 228] on td "Diagio" at bounding box center [550, 232] width 55 height 14
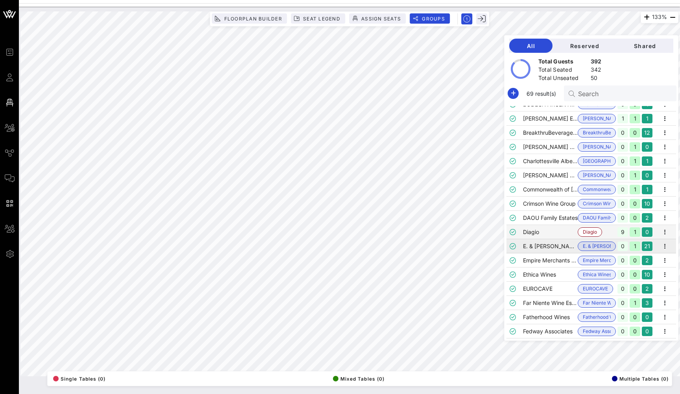
click at [550, 252] on td "E. & [PERSON_NAME] Winery" at bounding box center [550, 246] width 55 height 14
click at [550, 268] on td "Ethica Wines" at bounding box center [550, 274] width 55 height 14
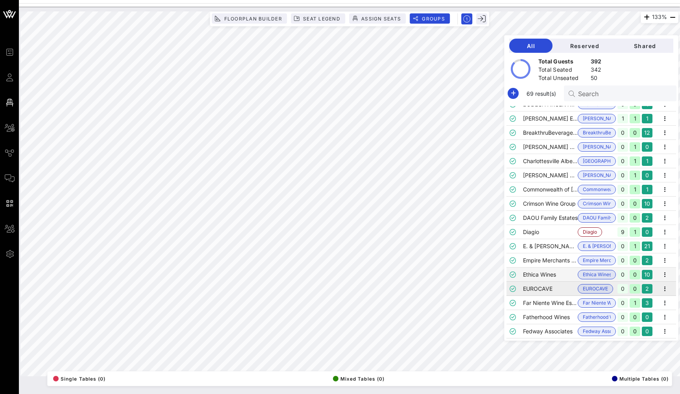
click at [552, 291] on td "EUROCAVE" at bounding box center [550, 288] width 55 height 14
click at [585, 43] on span "Reserved" at bounding box center [584, 46] width 51 height 7
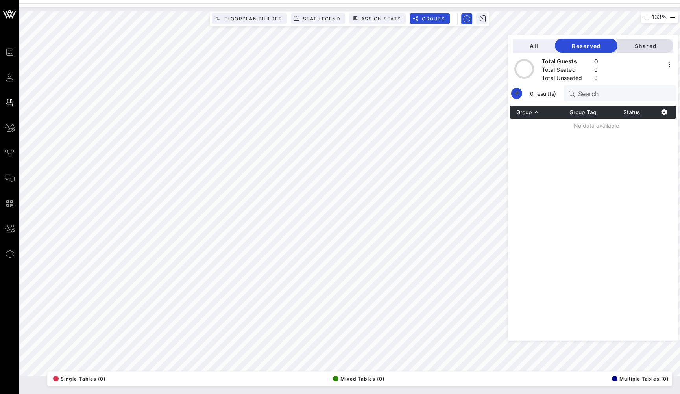
click at [645, 46] on span "Shared" at bounding box center [645, 46] width 43 height 7
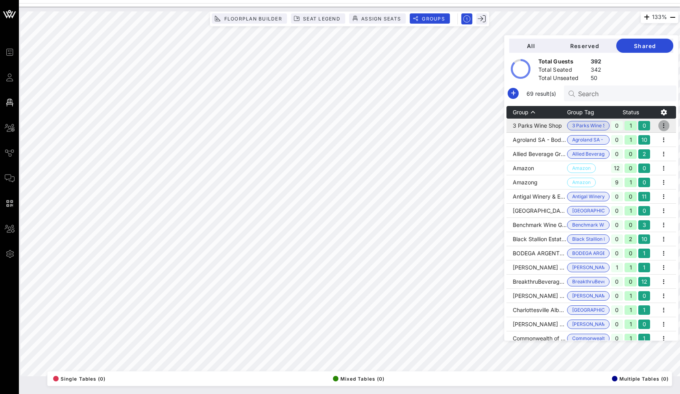
click at [667, 130] on icon "button" at bounding box center [663, 125] width 9 height 9
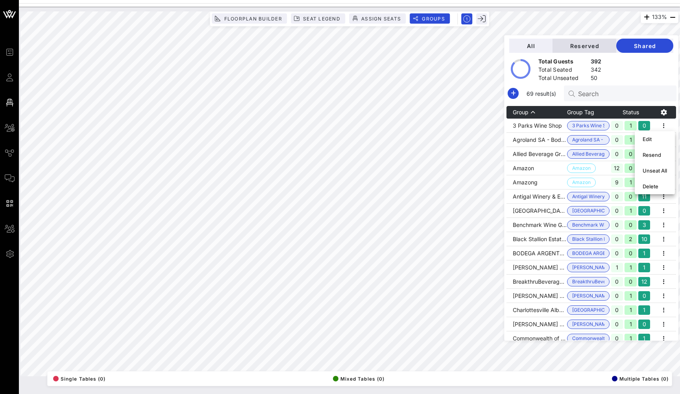
click at [596, 45] on span "Reserved" at bounding box center [584, 46] width 51 height 7
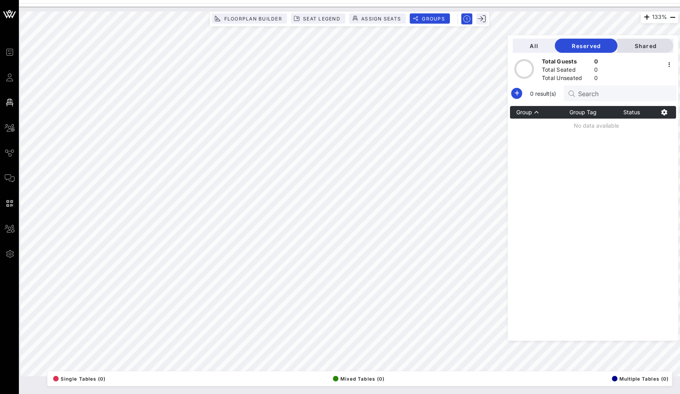
click at [642, 46] on span "Shared" at bounding box center [645, 46] width 43 height 7
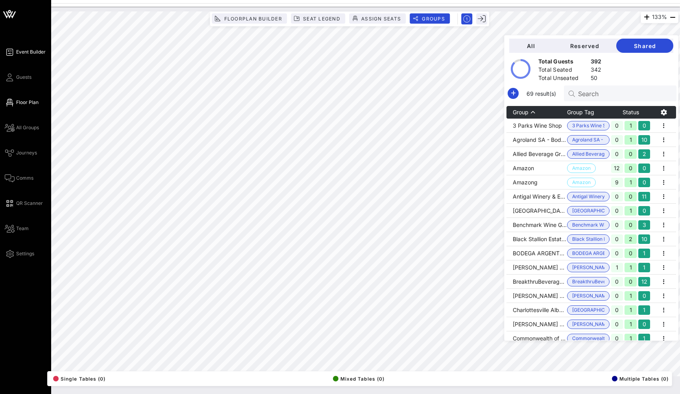
click at [19, 52] on span "Event Builder" at bounding box center [31, 51] width 30 height 7
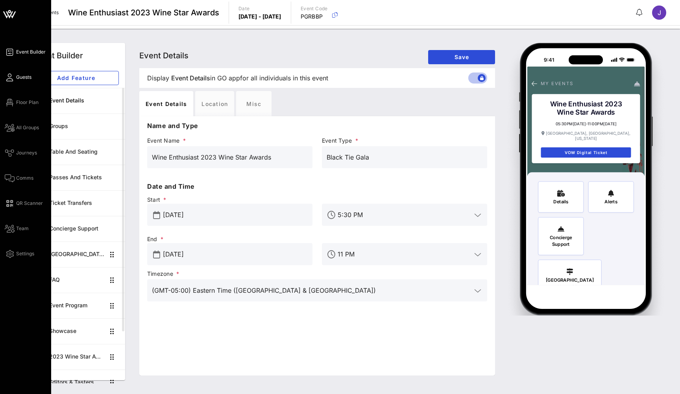
click at [12, 77] on icon at bounding box center [10, 77] width 10 height 1
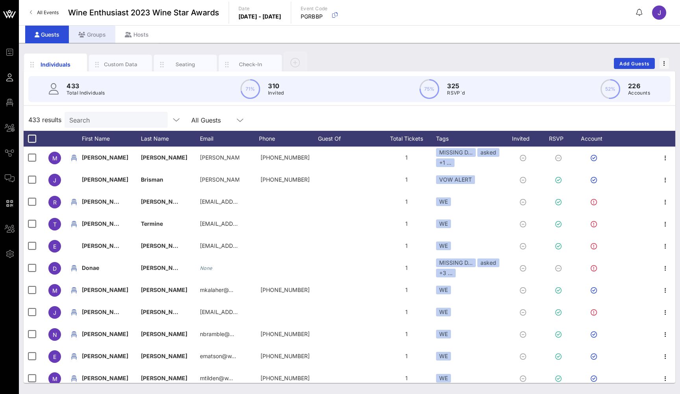
click at [92, 35] on div "Groups" at bounding box center [92, 35] width 46 height 18
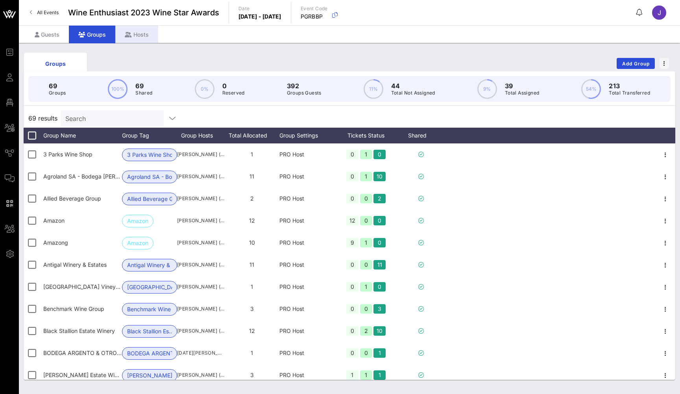
click at [141, 31] on div "Hosts" at bounding box center [136, 35] width 43 height 18
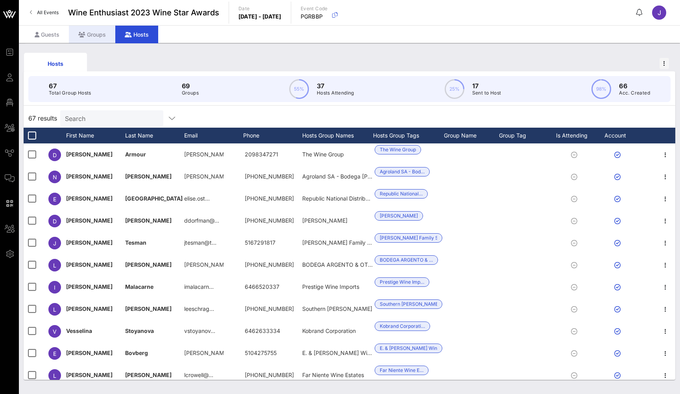
click at [100, 33] on div "Groups" at bounding box center [92, 35] width 46 height 18
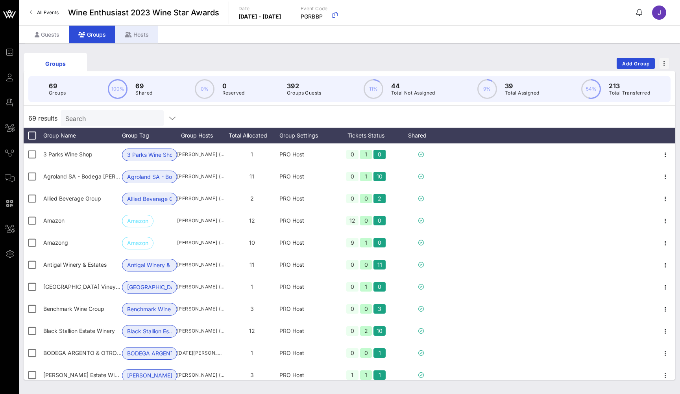
click at [135, 34] on div "Hosts" at bounding box center [136, 35] width 43 height 18
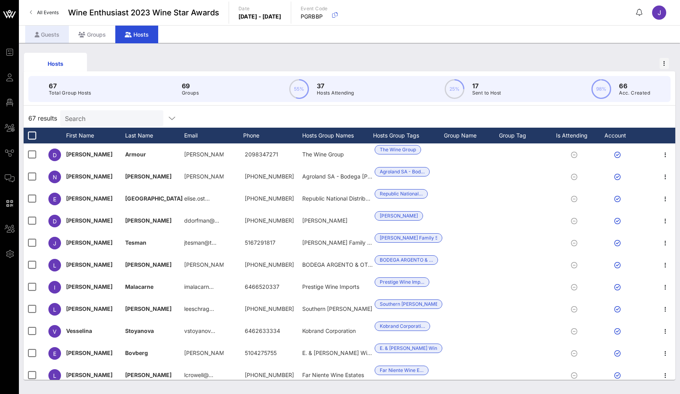
click at [53, 38] on div "Guests" at bounding box center [47, 35] width 44 height 18
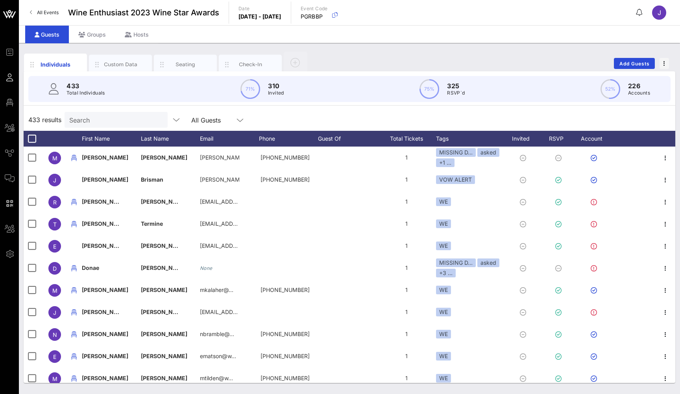
click at [212, 121] on div "All Guests" at bounding box center [206, 120] width 30 height 7
click at [231, 40] on div "Guests Groups Hosts" at bounding box center [349, 34] width 661 height 18
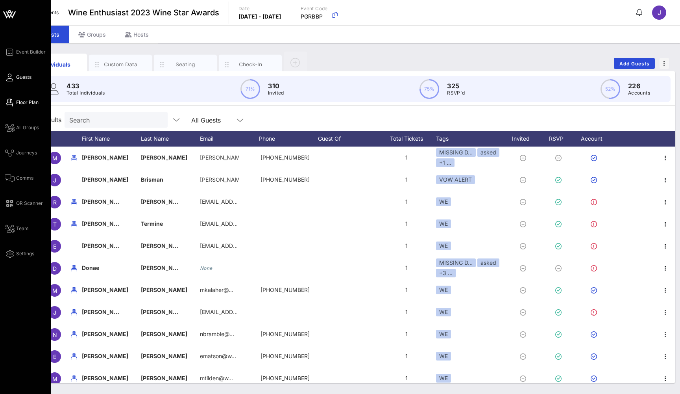
click at [18, 101] on span "Floor Plan" at bounding box center [27, 102] width 22 height 7
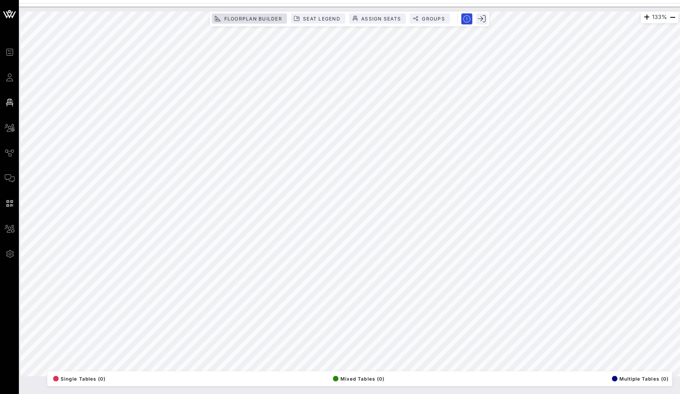
click at [246, 19] on span "Floorplan Builder" at bounding box center [253, 19] width 59 height 6
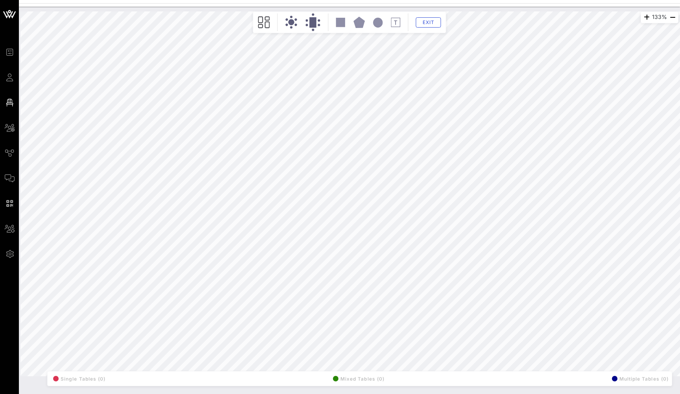
drag, startPoint x: 374, startPoint y: 32, endPoint x: 289, endPoint y: 23, distance: 84.8
click at [289, 23] on circle at bounding box center [292, 22] width 6 height 6
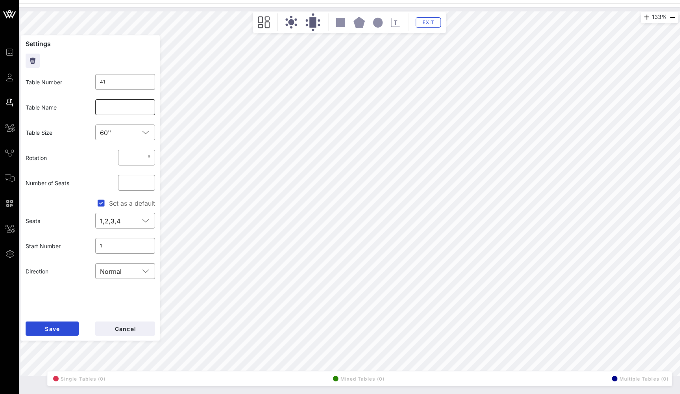
click at [120, 104] on input "text" at bounding box center [125, 107] width 51 height 13
type input "EJG"
drag, startPoint x: 133, startPoint y: 180, endPoint x: 111, endPoint y: 180, distance: 21.6
click at [111, 180] on div "Number of Seats ​ **" at bounding box center [90, 182] width 139 height 25
click at [50, 324] on button "Save" at bounding box center [52, 328] width 53 height 14
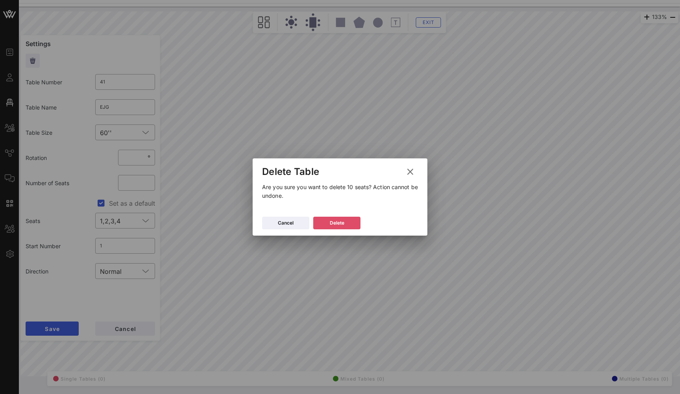
click at [345, 223] on button "Delete" at bounding box center [336, 222] width 47 height 13
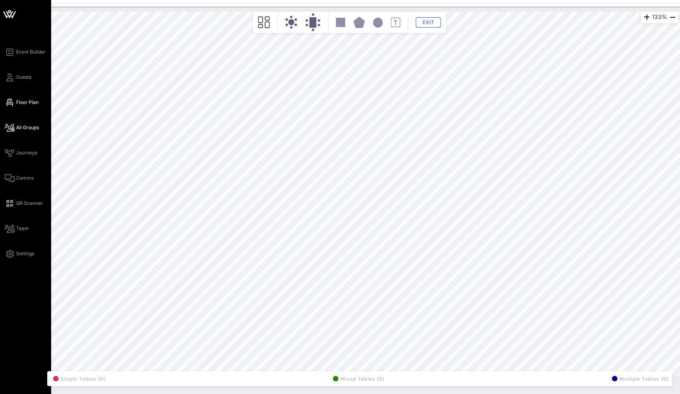
click at [13, 128] on icon at bounding box center [10, 127] width 10 height 1
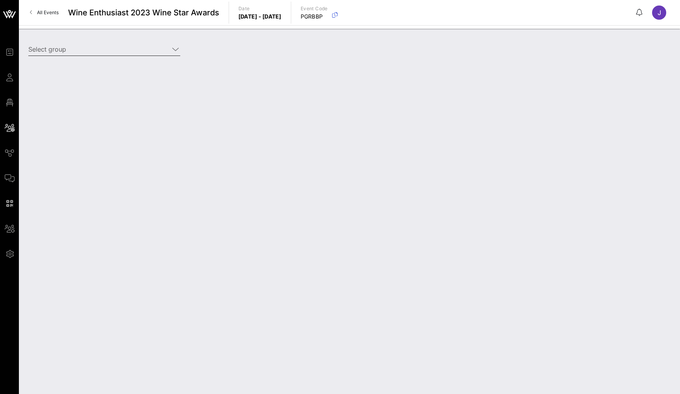
click at [92, 48] on input "Select group" at bounding box center [98, 49] width 141 height 13
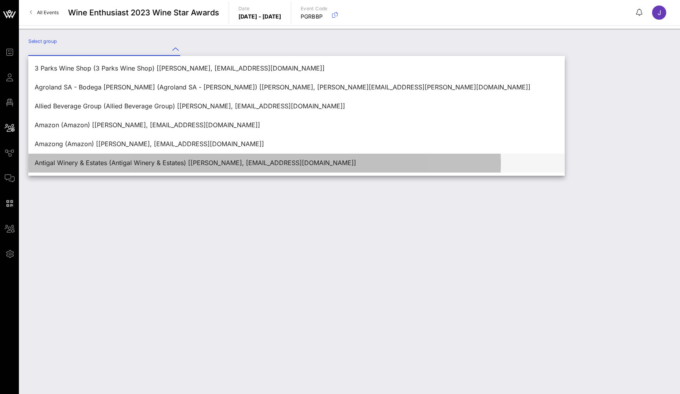
click at [84, 162] on div "Antigal Winery & Estates (Antigal Winery & Estates) [Alessandra Cartoni, acarto…" at bounding box center [297, 162] width 524 height 7
type input "Antigal Winery & Estates (Antigal Winery & Estates) [Alessandra Cartoni, acarto…"
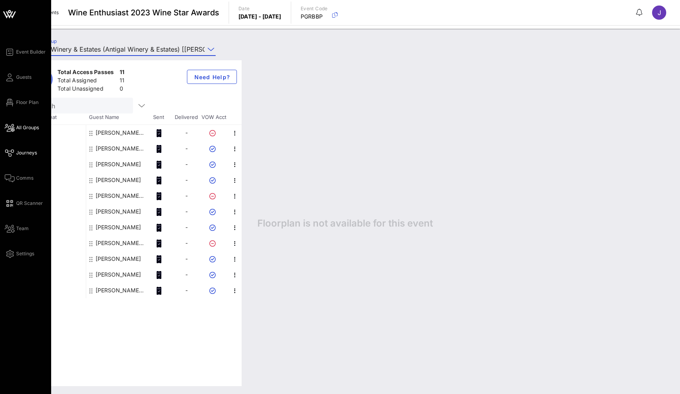
click at [11, 153] on icon at bounding box center [10, 152] width 10 height 1
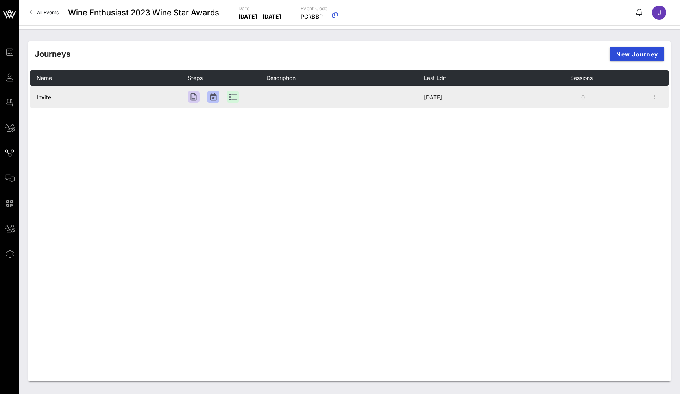
click at [38, 99] on span "Invite" at bounding box center [44, 97] width 15 height 7
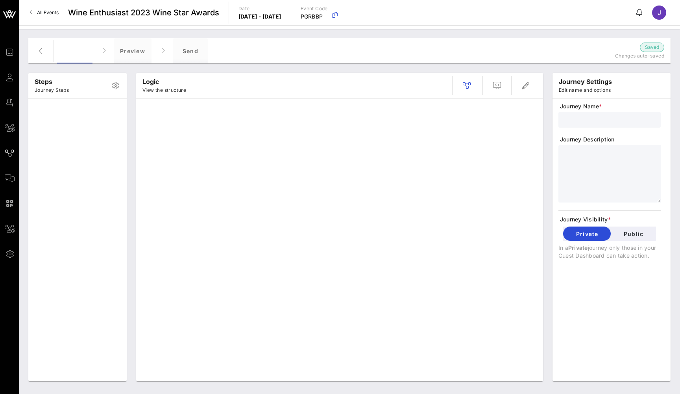
type input "Invite"
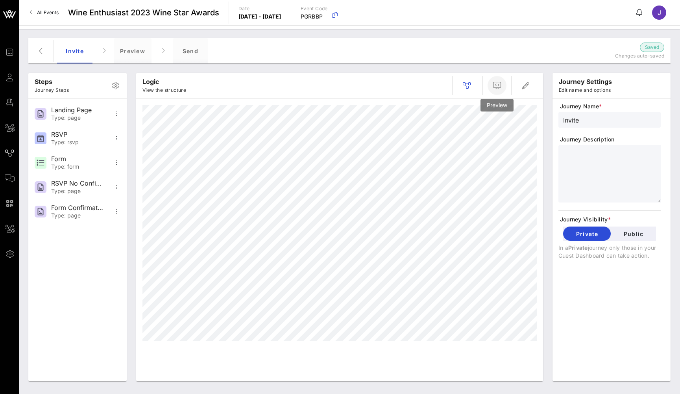
click at [503, 83] on span "button" at bounding box center [497, 85] width 19 height 9
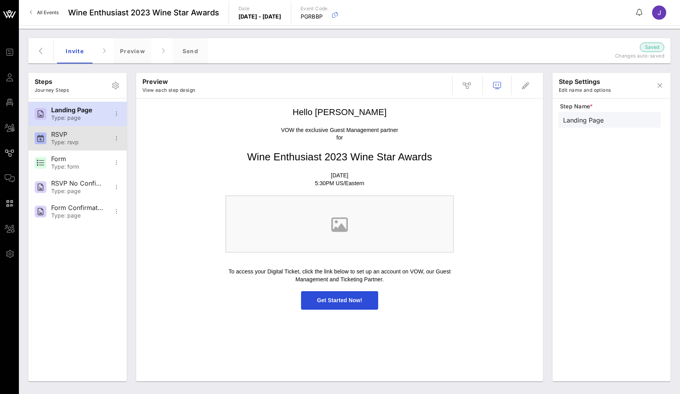
click at [87, 138] on div "RSVP" at bounding box center [77, 134] width 52 height 7
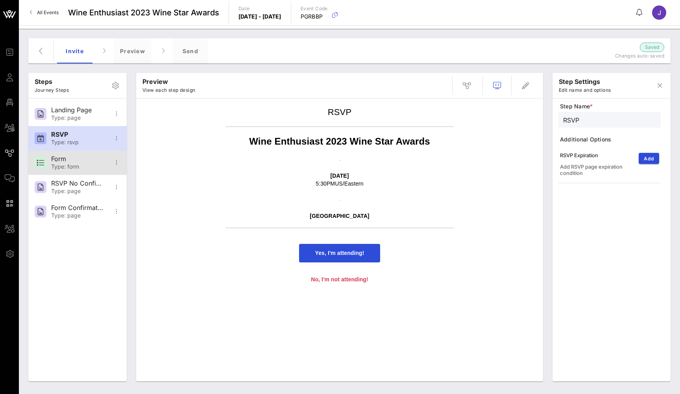
click at [79, 158] on div "Form" at bounding box center [77, 158] width 52 height 7
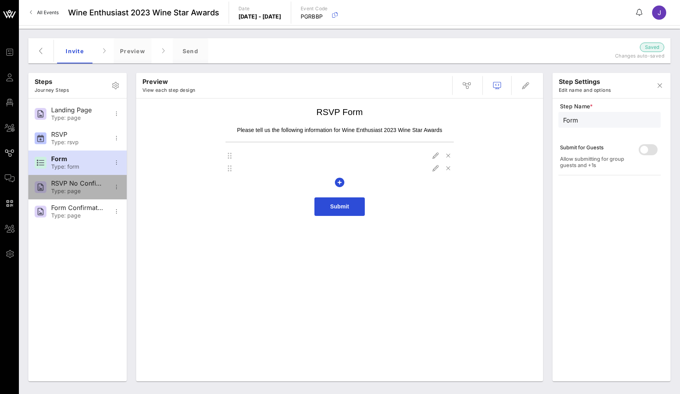
click at [74, 186] on div "RSVP No Confirmation" at bounding box center [77, 182] width 52 height 7
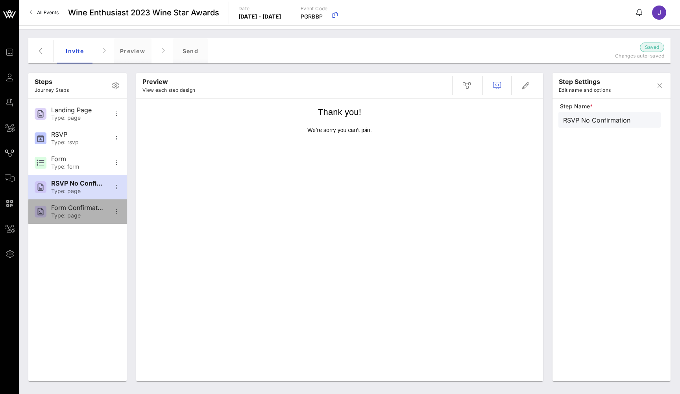
click at [71, 205] on div "Form Confirmation" at bounding box center [77, 207] width 52 height 7
type input "Form Confirmation"
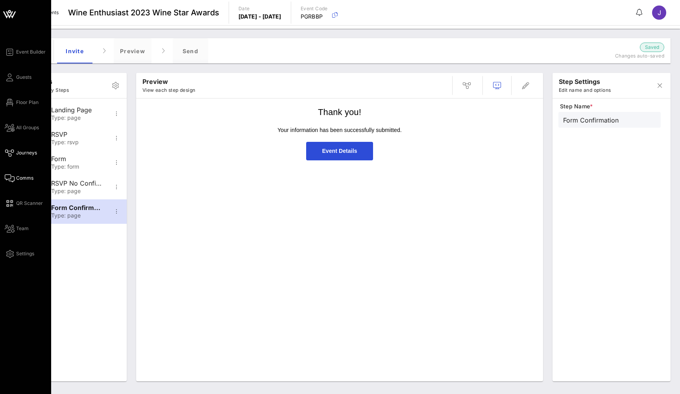
click at [5, 179] on icon at bounding box center [10, 178] width 10 height 1
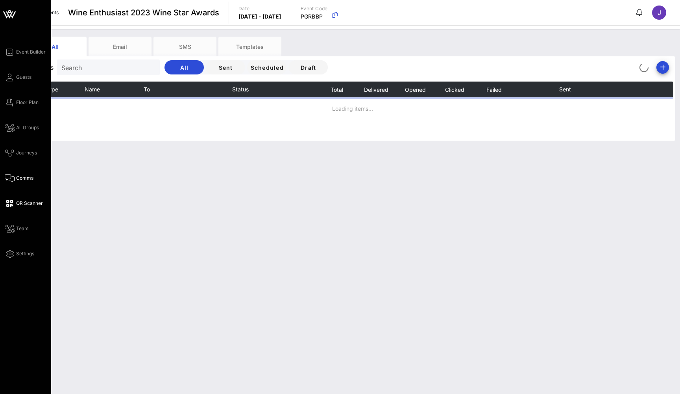
click at [14, 203] on icon at bounding box center [10, 203] width 10 height 1
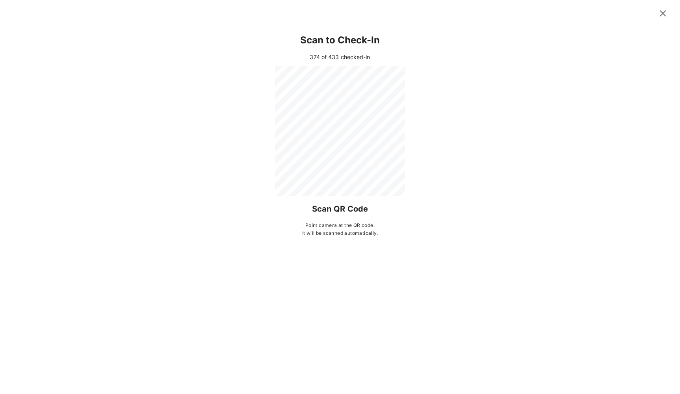
click at [664, 14] on icon at bounding box center [663, 13] width 11 height 9
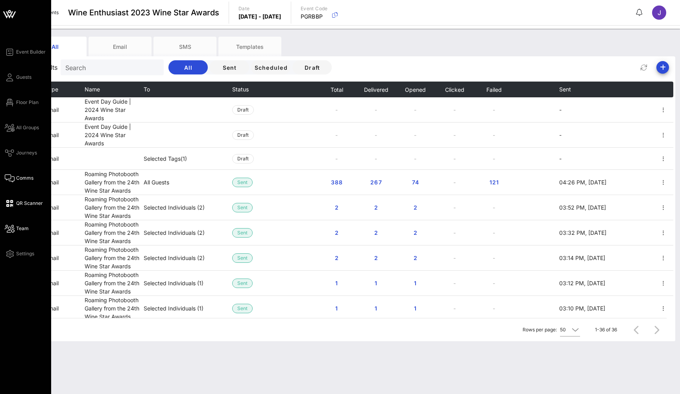
click at [12, 228] on icon at bounding box center [10, 228] width 10 height 1
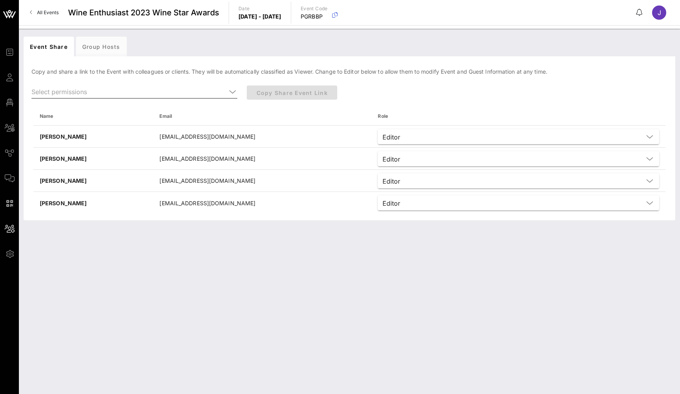
click at [232, 92] on icon at bounding box center [232, 91] width 7 height 9
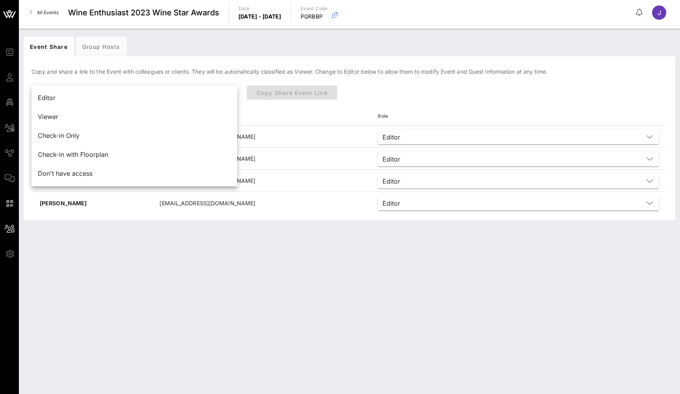
click at [356, 53] on div "Event Share Group Hosts" at bounding box center [350, 47] width 652 height 20
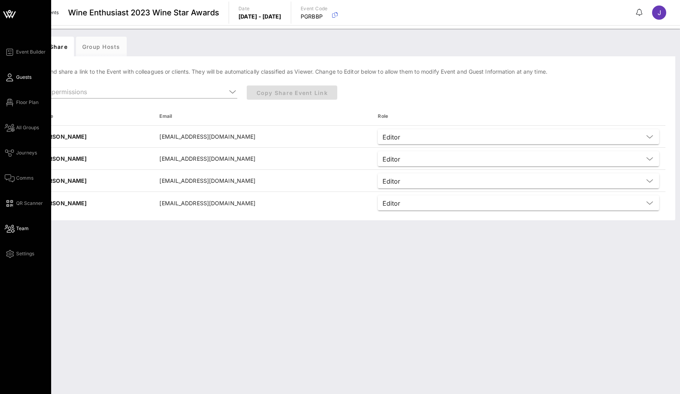
click at [17, 76] on span "Guests" at bounding box center [23, 77] width 15 height 7
